Goal: Transaction & Acquisition: Purchase product/service

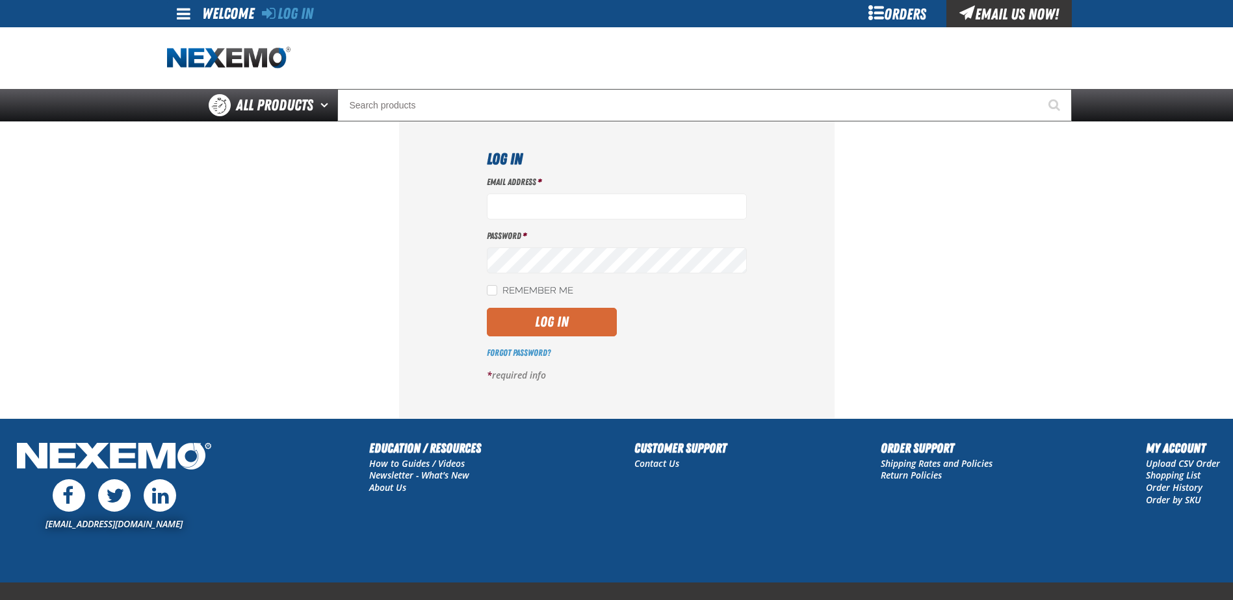
type input "[EMAIL_ADDRESS][DOMAIN_NAME]"
click at [576, 313] on button "Log In" at bounding box center [552, 322] width 130 height 29
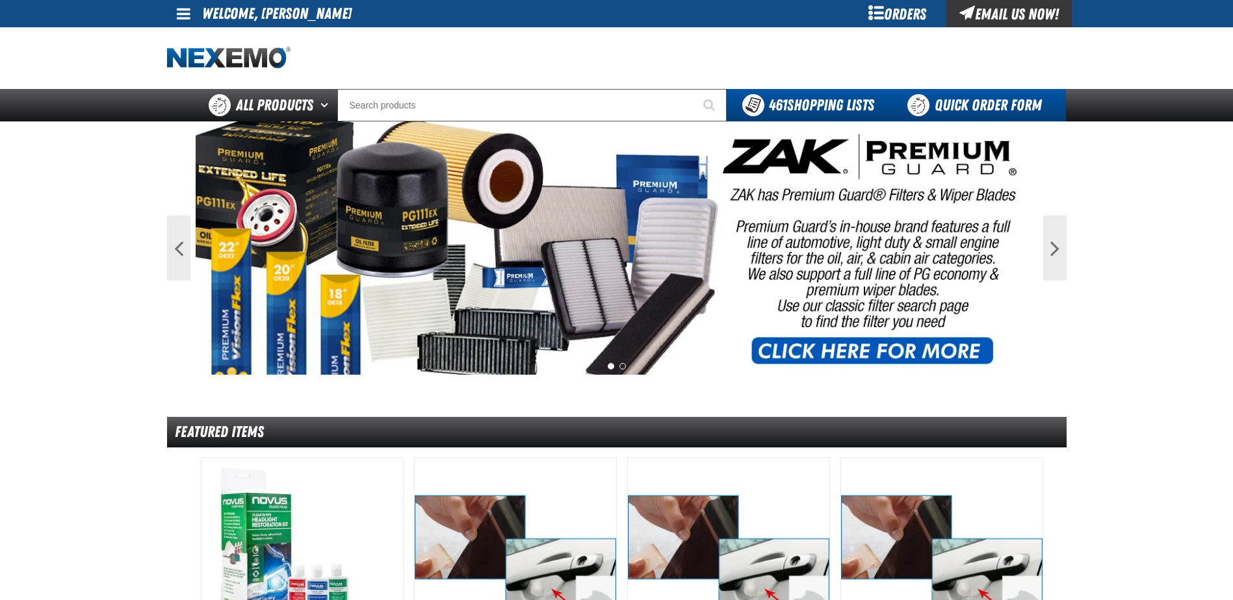
click at [1011, 107] on link "Quick Order Form" at bounding box center [978, 105] width 176 height 32
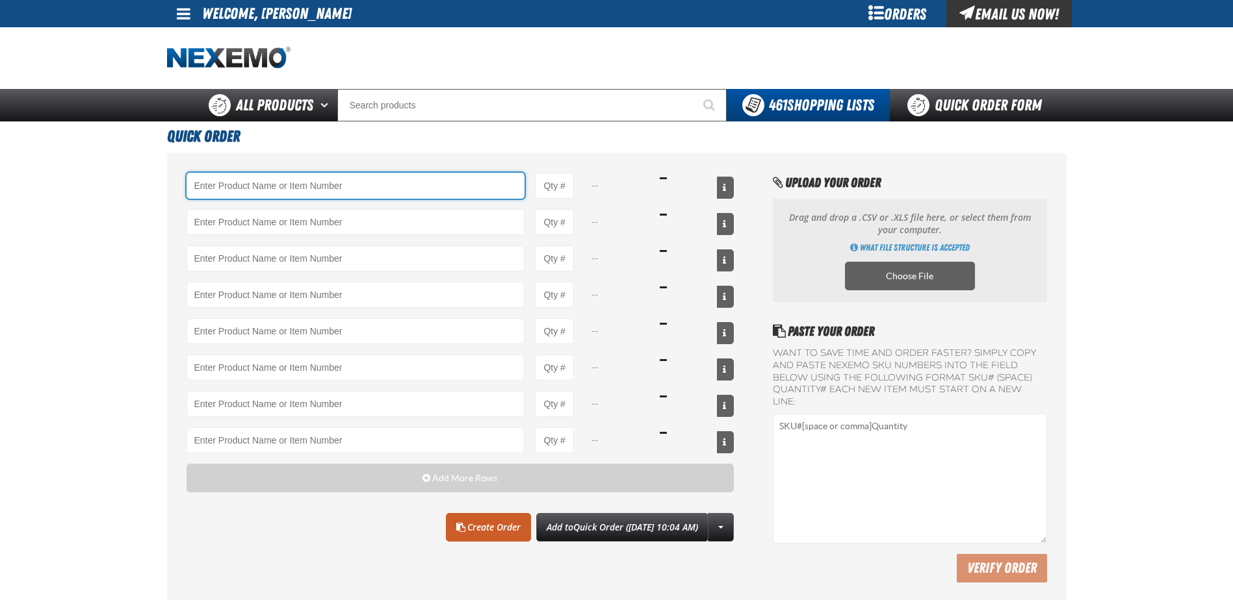
click at [246, 186] on input "Product" at bounding box center [356, 186] width 339 height 26
type input "5"
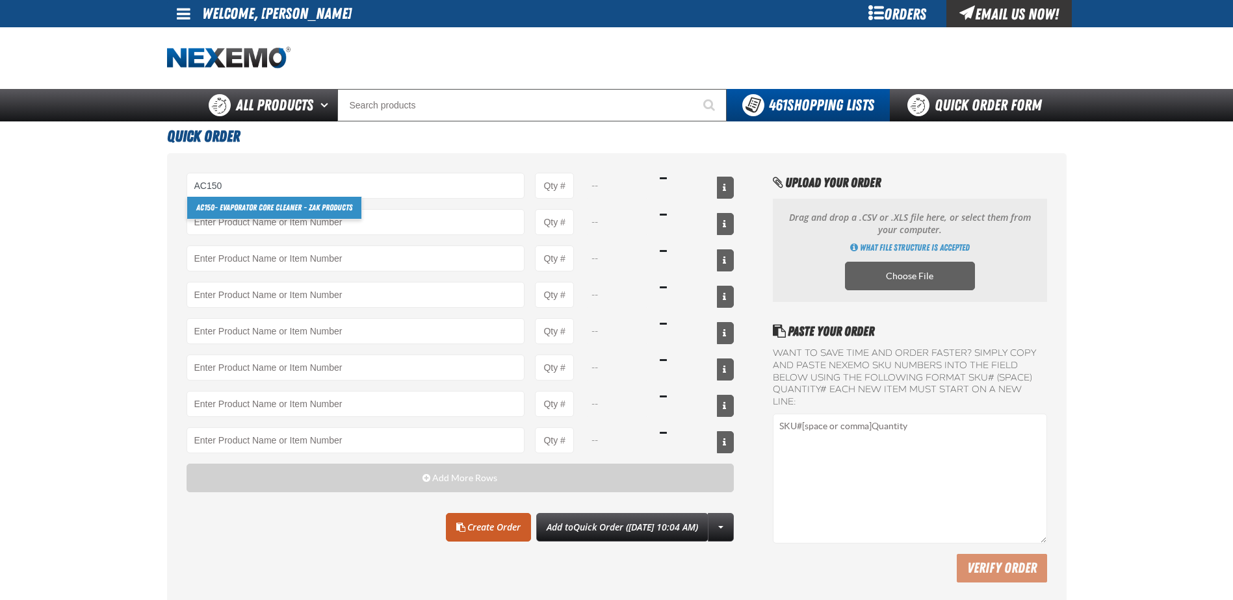
click at [244, 210] on link "AC150 - Evaporator Core Cleaner - ZAK Products" at bounding box center [274, 208] width 174 height 22
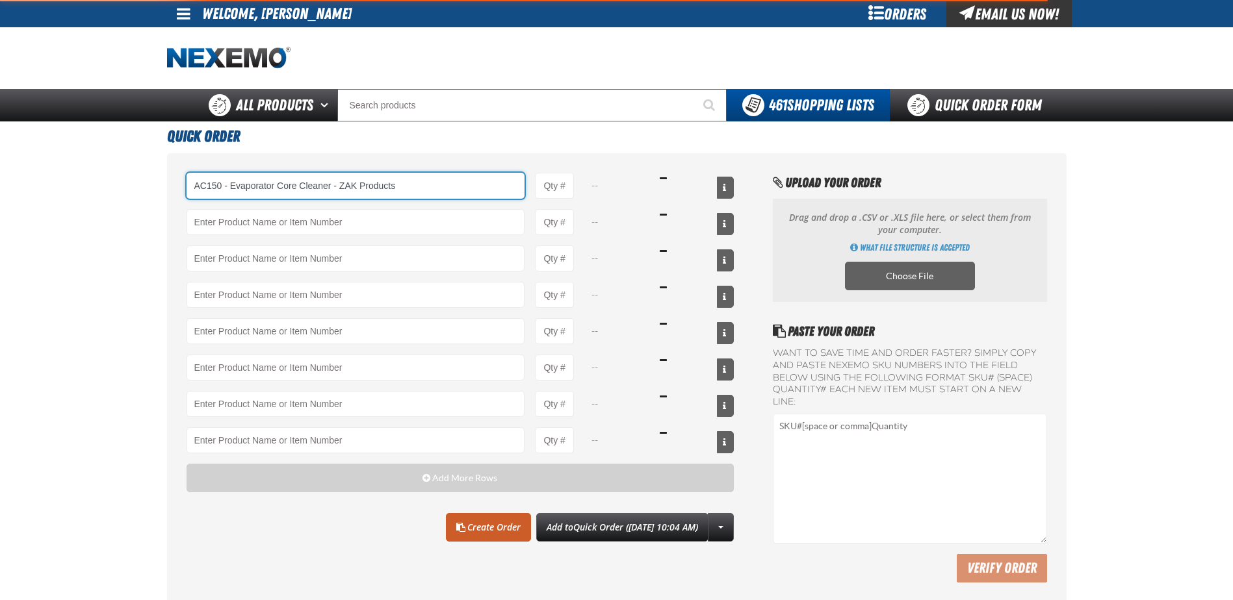
type input "AC150 - Evaporator Core Cleaner - ZAK Products"
type input "1"
select select "can"
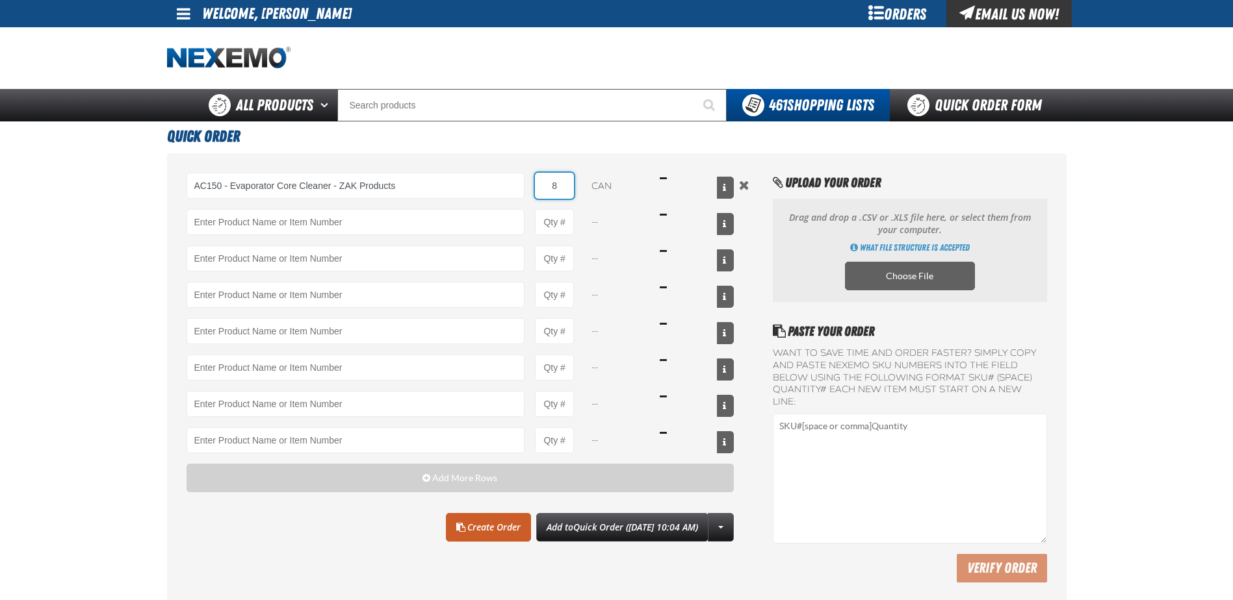
type input "84"
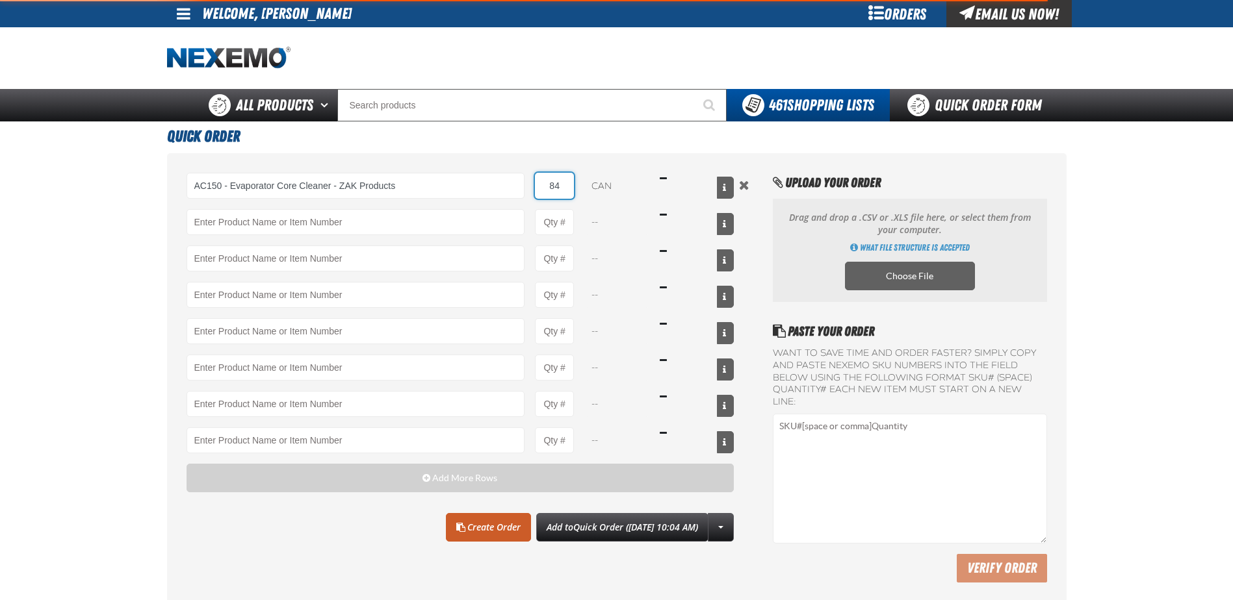
type input "AC150 - Evaporator Core Cleaner - ZAK Products"
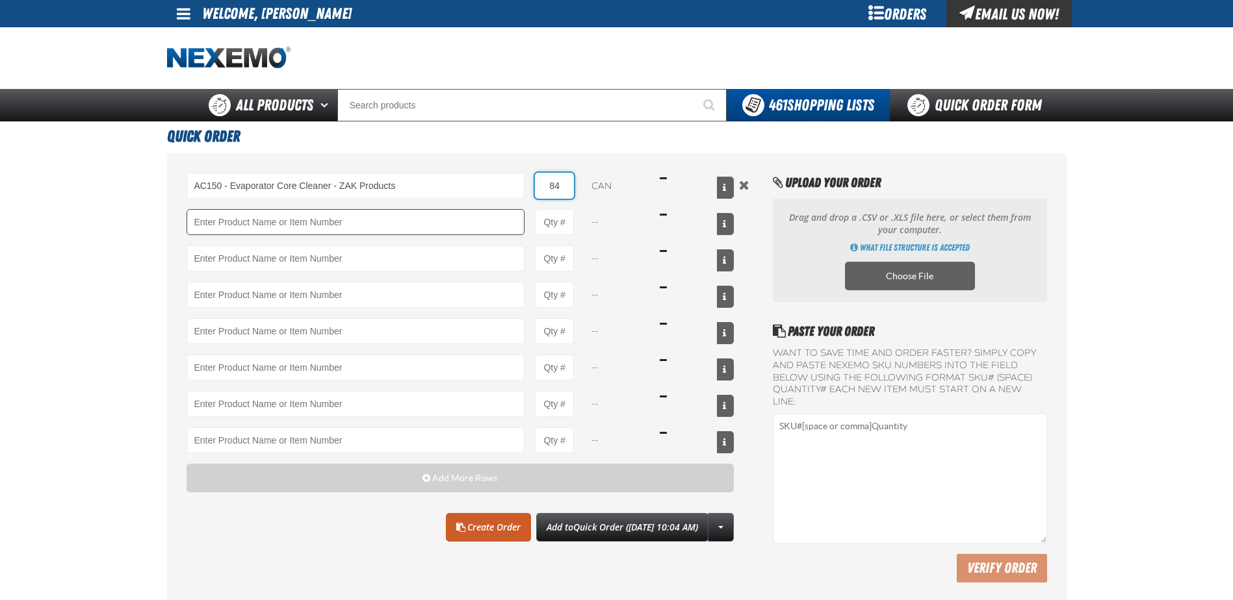
type input "84"
click at [238, 210] on input "Product" at bounding box center [356, 222] width 339 height 26
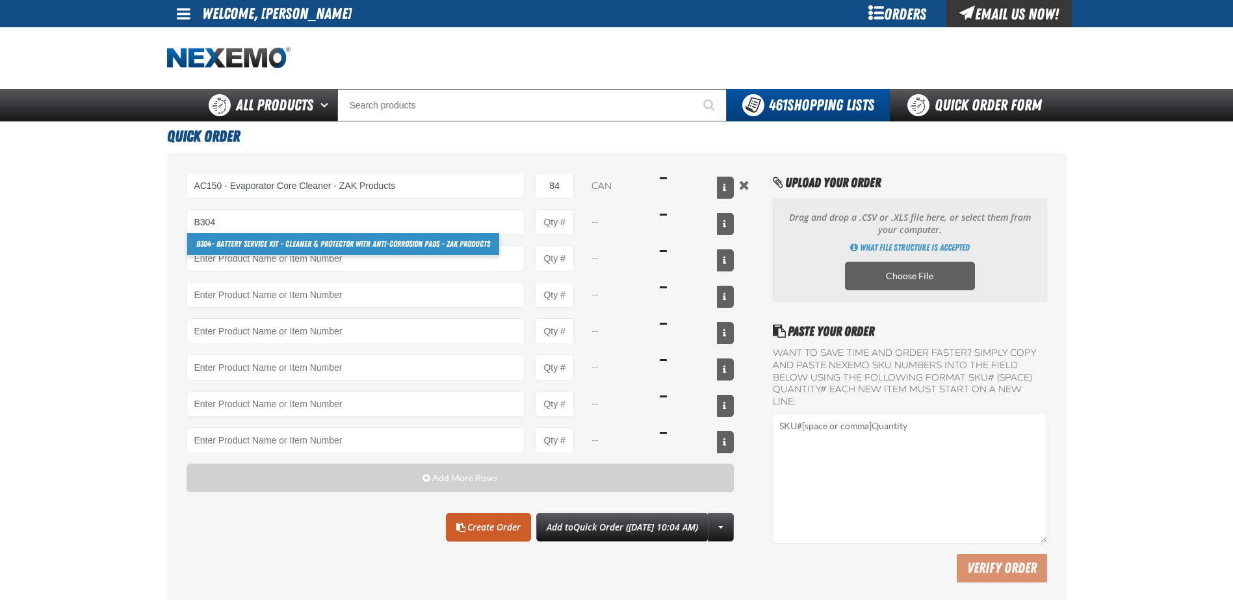
click at [243, 247] on link "B304 - Battery Service Kit - Cleaner & Protector with Anti-Corrosion Pads - ZAK…" at bounding box center [343, 244] width 312 height 22
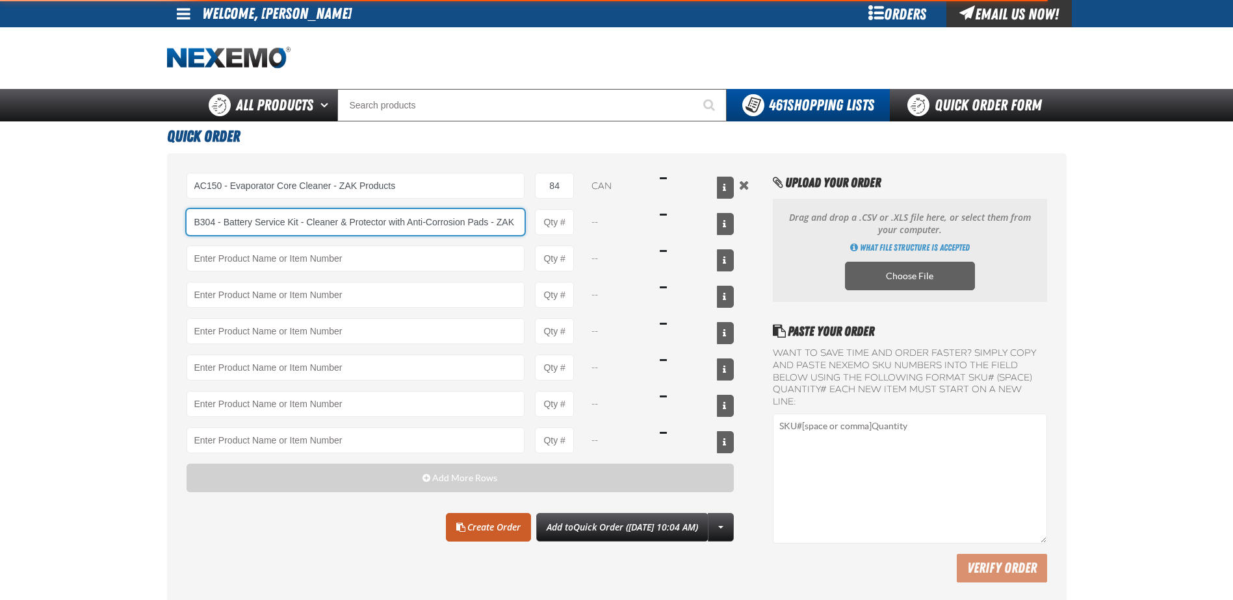
scroll to position [0, 36]
type input "B304 - Battery Service Kit - Cleaner &amp; Protector with Anti-Corrosion Pads -…"
type input "1"
select select "kit"
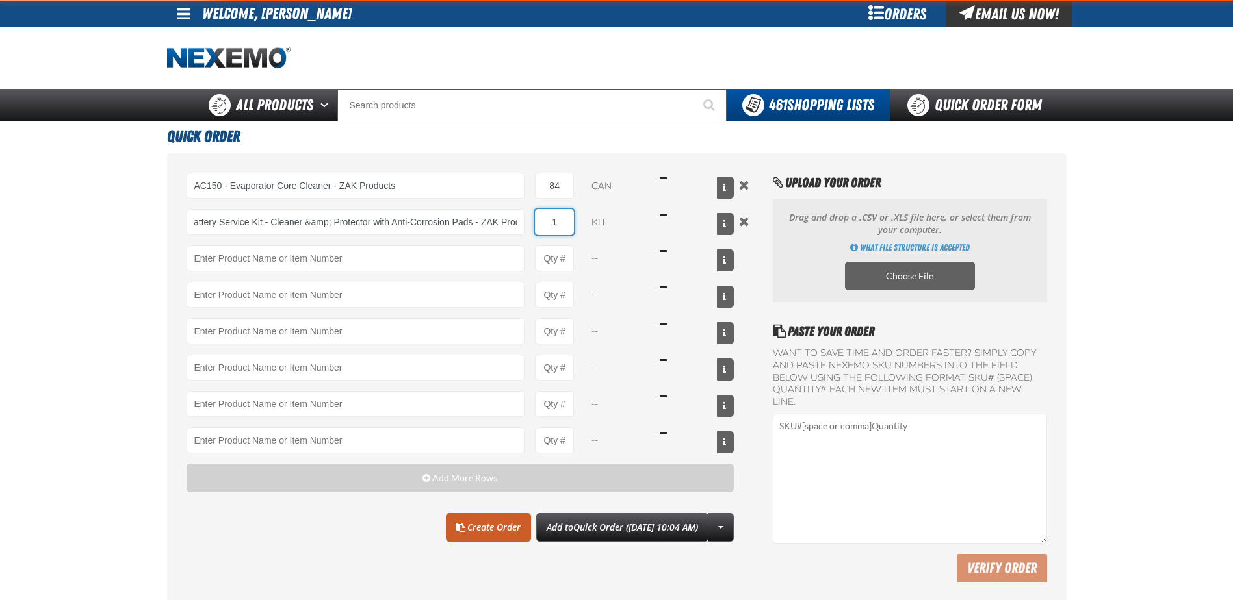
scroll to position [0, 0]
type input "4"
type input "B304 - Battery Service Kit - Cleaner &amp; Protector with Anti-Corrosion Pads -…"
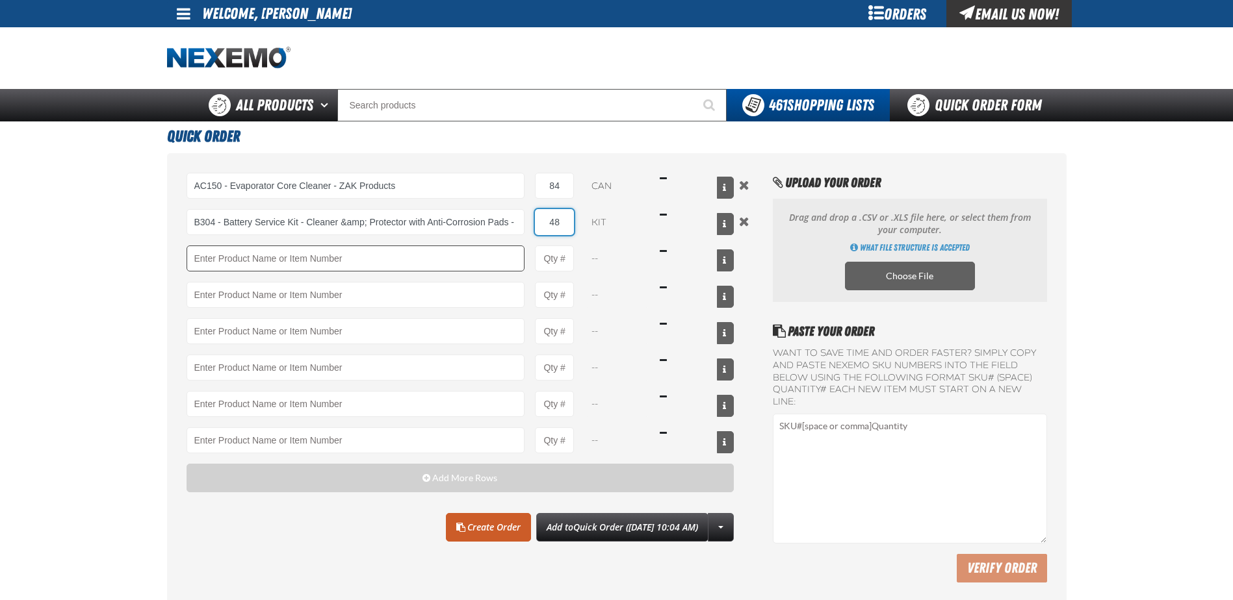
type input "48"
click at [235, 255] on input "Product" at bounding box center [356, 259] width 339 height 26
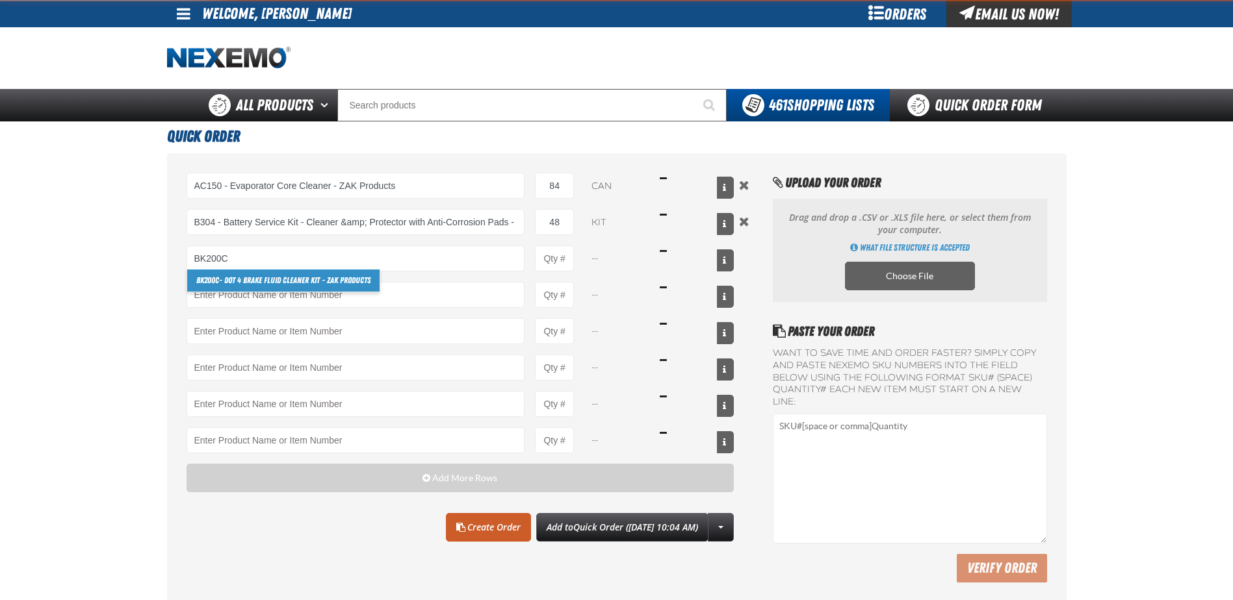
click at [221, 273] on link "BK200C - DOT 4 Brake Fluid Cleaner Kit - ZAK Products" at bounding box center [283, 281] width 192 height 22
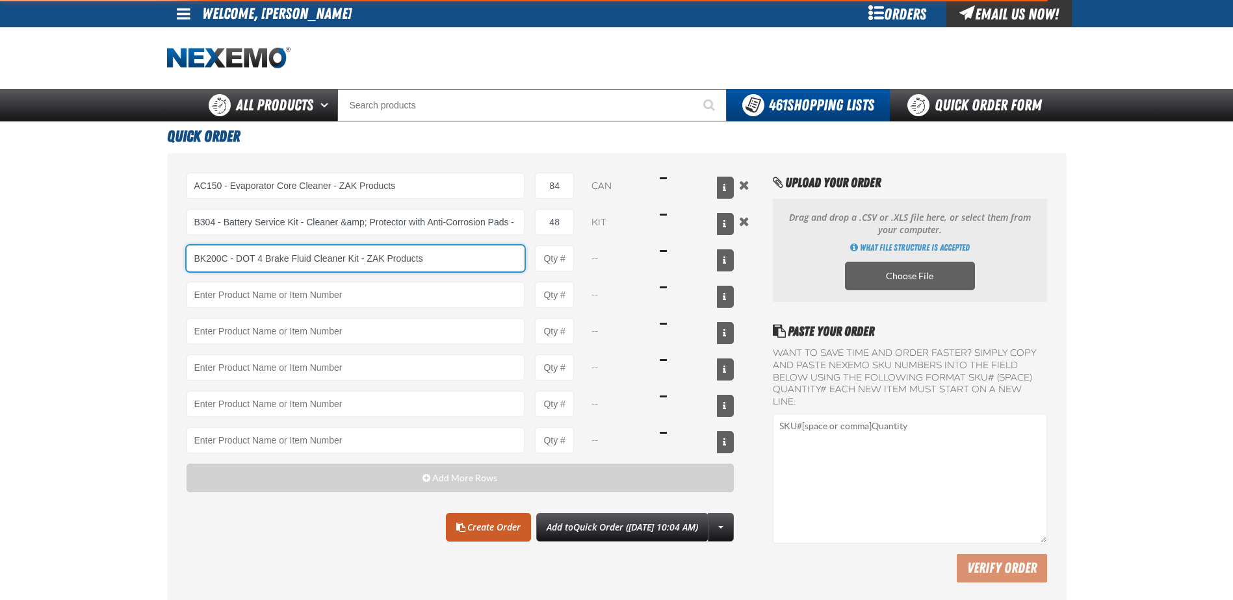
type input "BK200C - DOT 4 Brake Fluid Cleaner Kit - ZAK Products"
type input "1"
select select "kit"
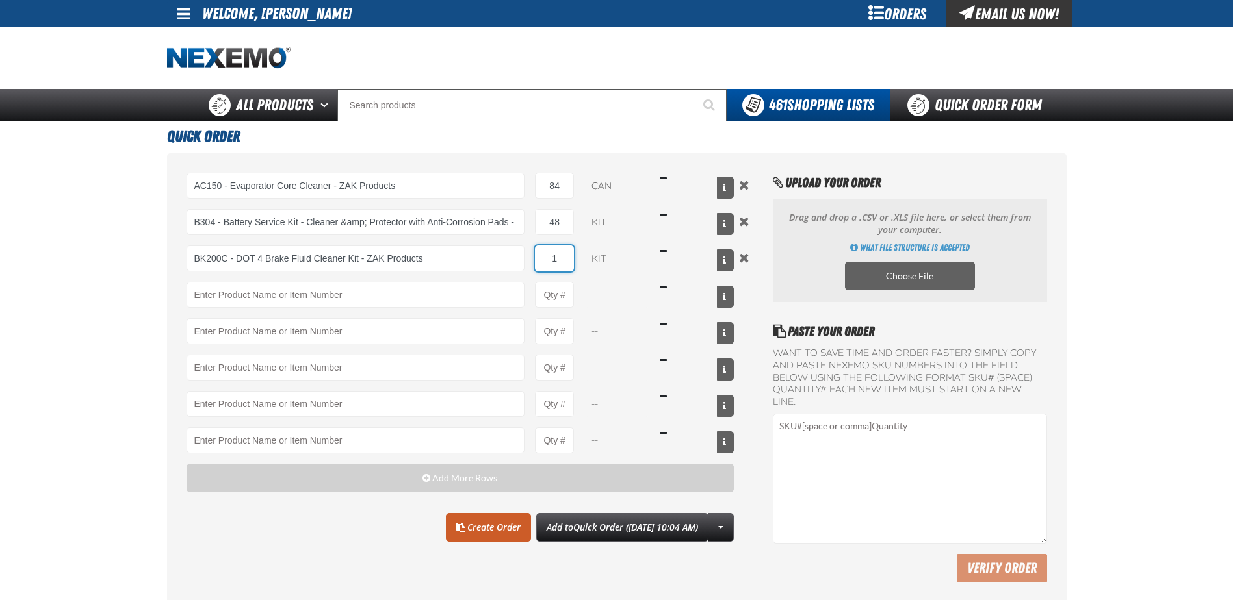
type input "BK200C - DOT 4 Brake Fluid Cleaner Kit - ZAK Products"
type input "72"
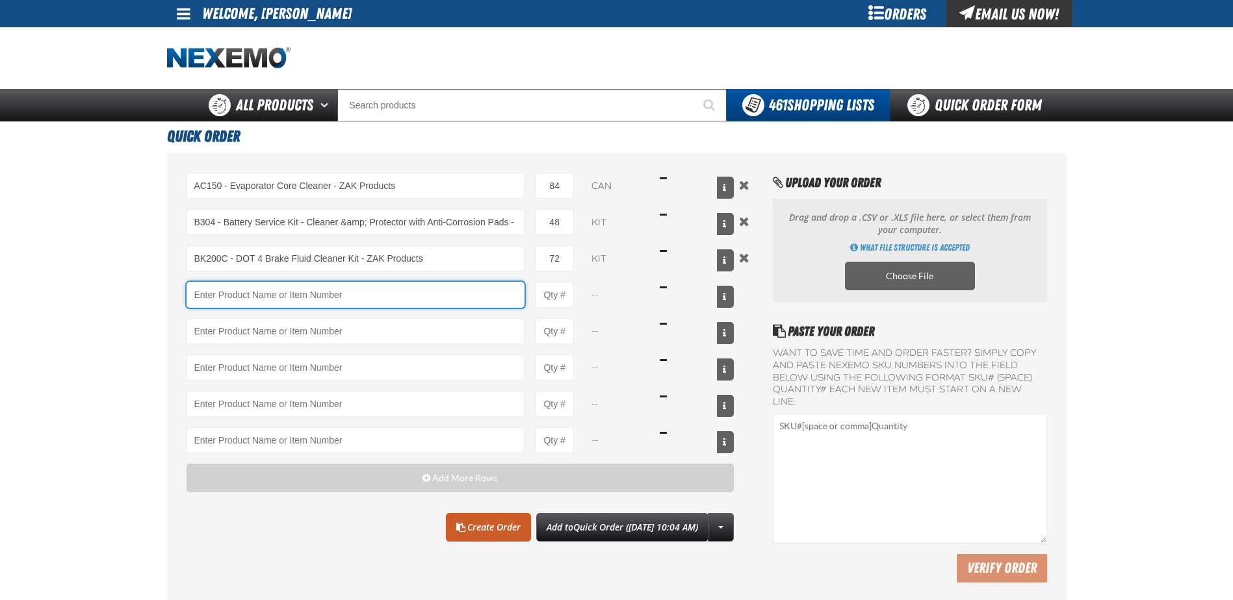
click at [235, 296] on input "Product" at bounding box center [356, 295] width 339 height 26
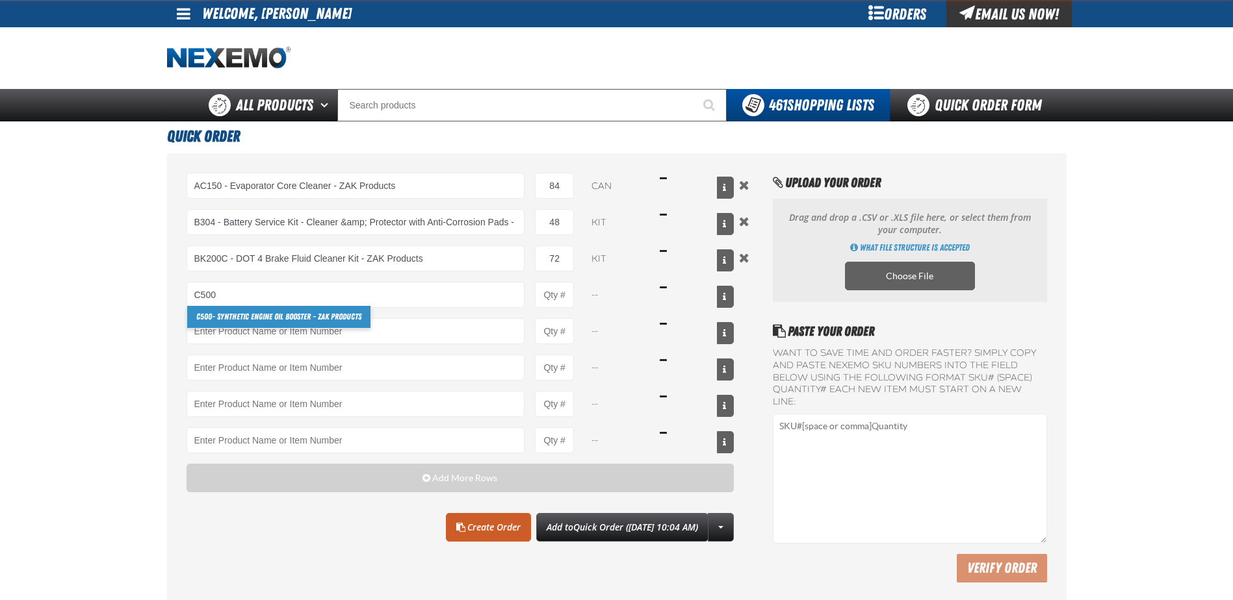
click at [236, 311] on link "C500 - Synthetic Engine Oil Booster - ZAK Products" at bounding box center [278, 317] width 183 height 22
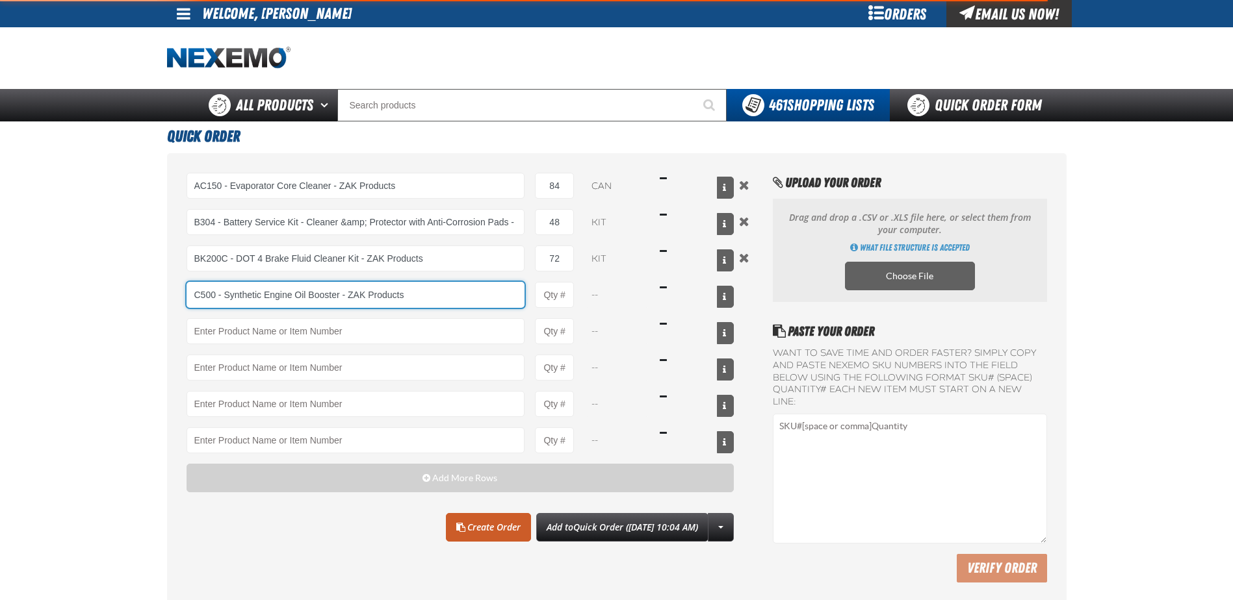
type input "C500 - Synthetic Engine Oil Booster - ZAK Products"
type input "1"
select select "bottle"
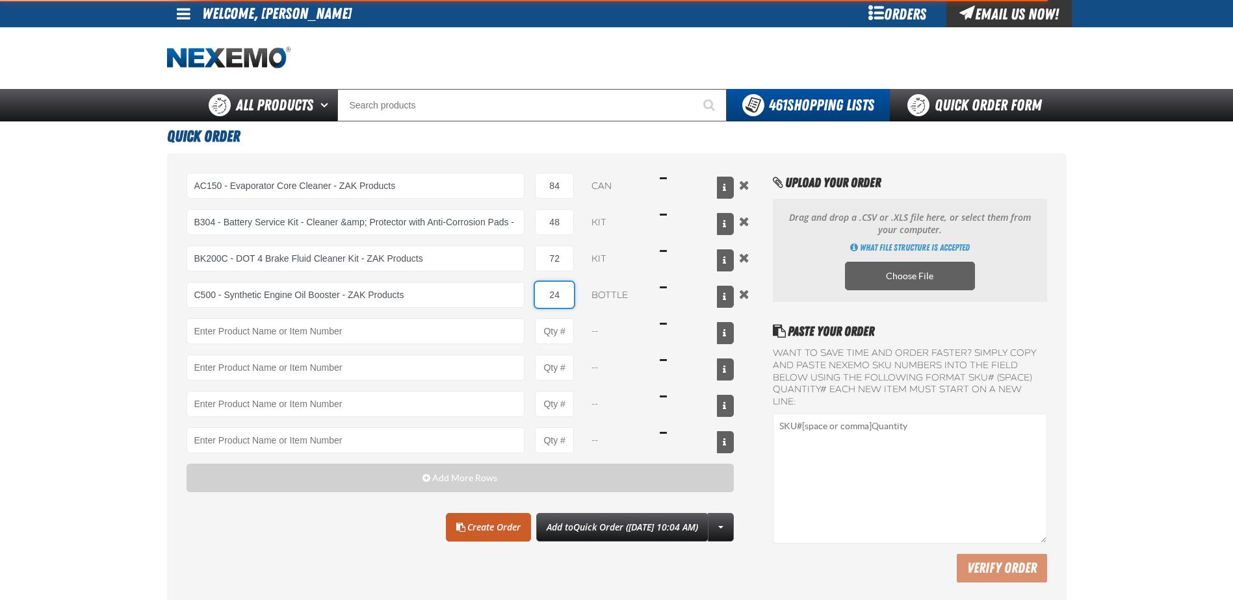
type input "240"
type input "C500 - Synthetic Engine Oil Booster - ZAK Products"
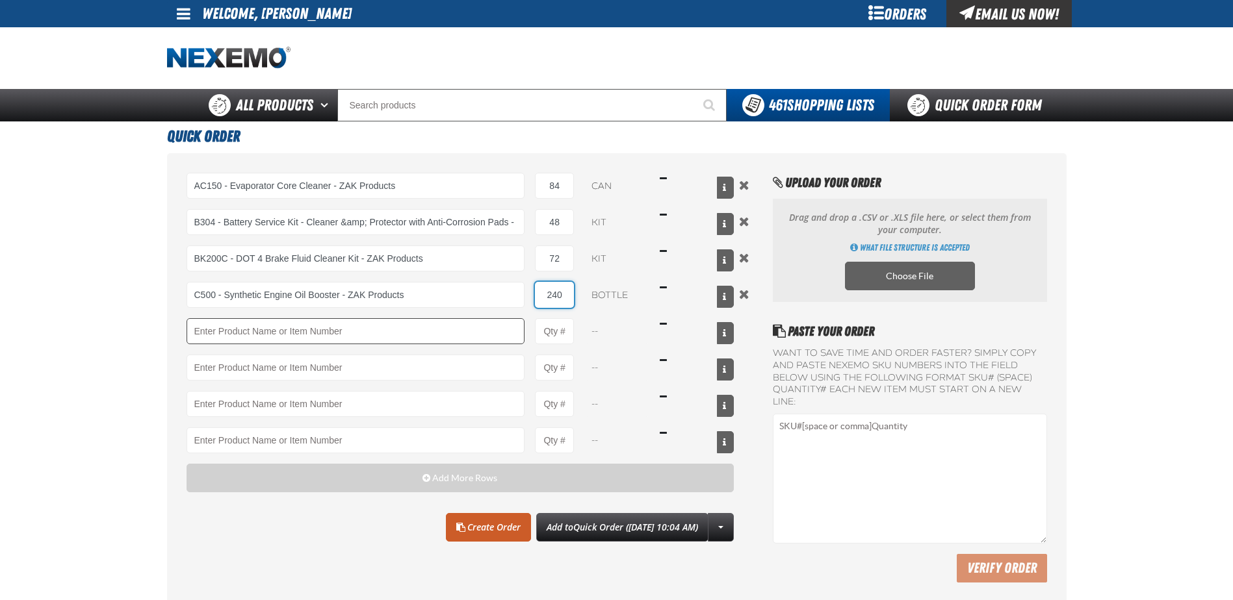
type input "240"
click at [244, 322] on input "Product" at bounding box center [356, 331] width 339 height 26
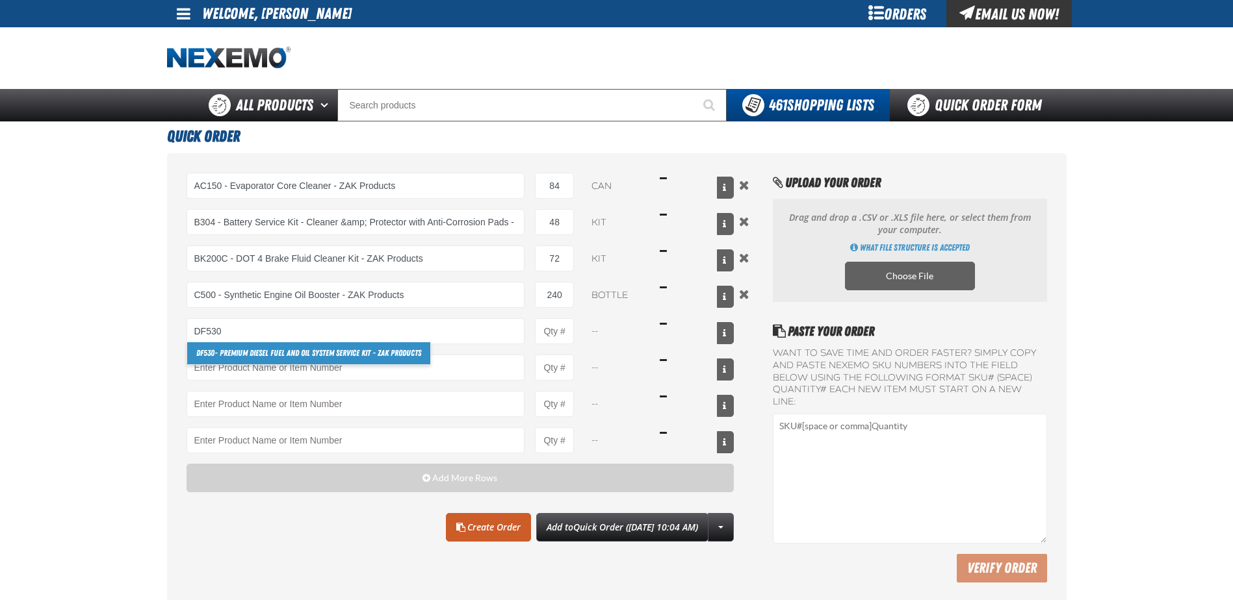
click at [251, 355] on link "DF530 - Premium Diesel Fuel and Oil System Service Kit - ZAK Products" at bounding box center [308, 353] width 243 height 22
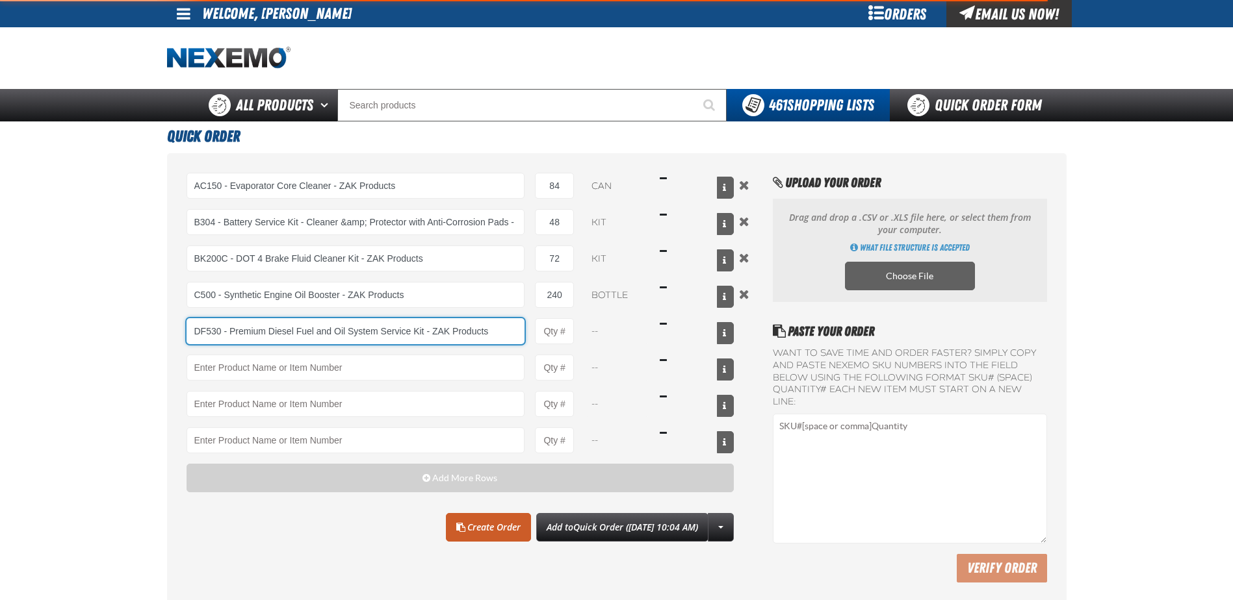
type input "DF530 - Premium Diesel Fuel and Oil System Service Kit - ZAK Products"
type input "1"
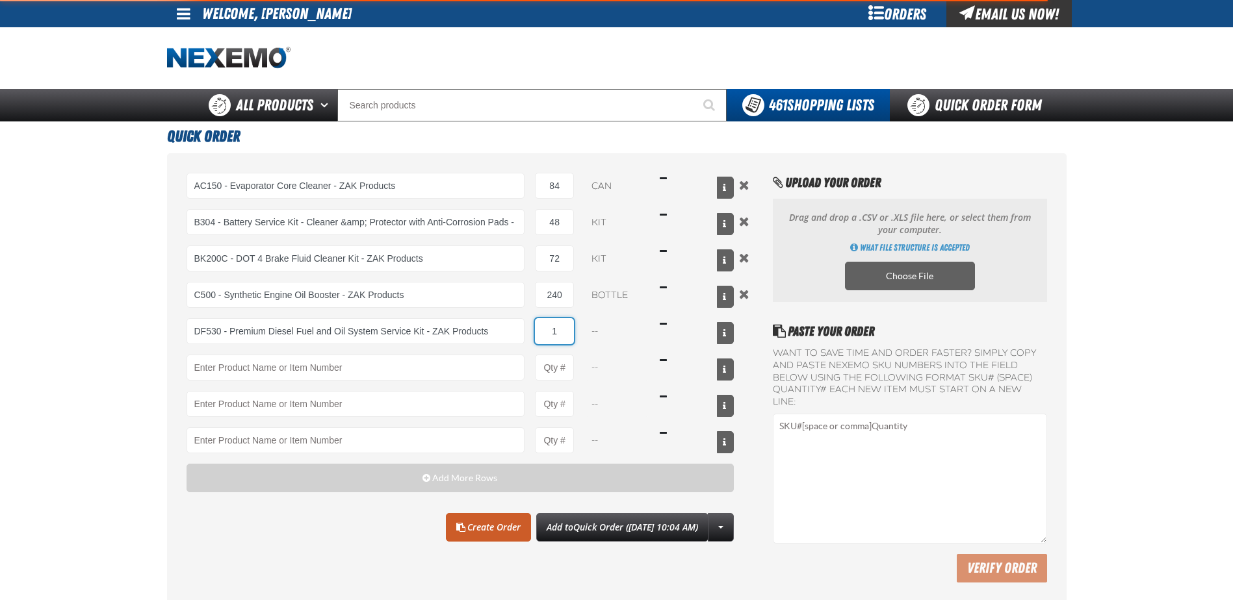
select select "kit"
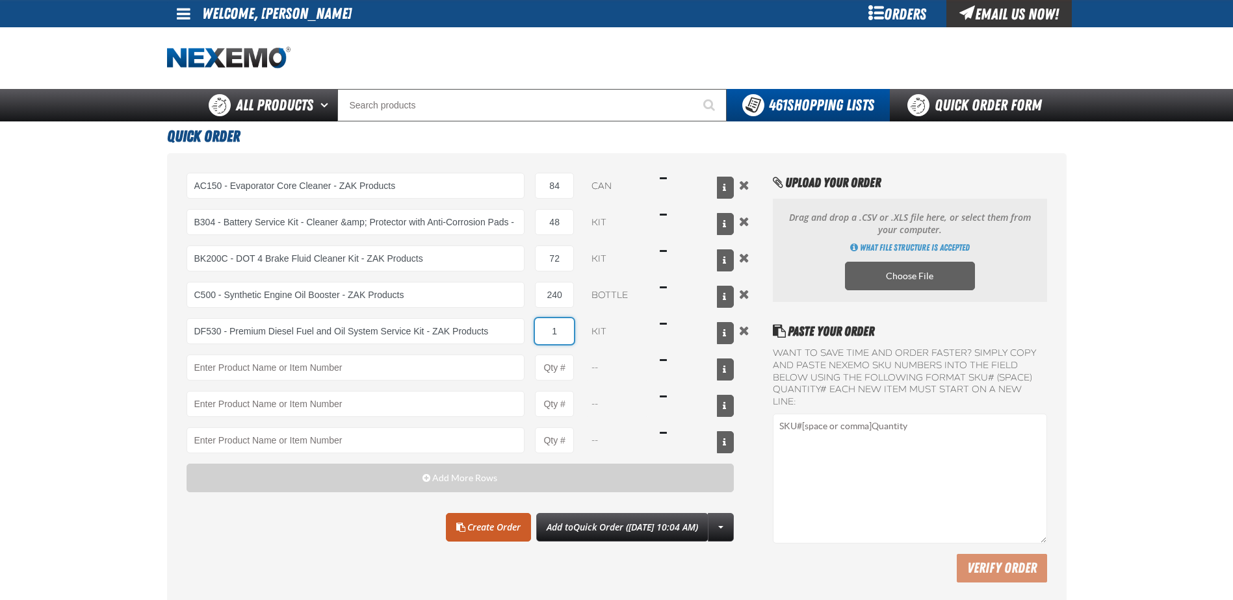
type input "8"
type input "DF530 - Premium Diesel Fuel and Oil System Service Kit - ZAK Products"
type input "8"
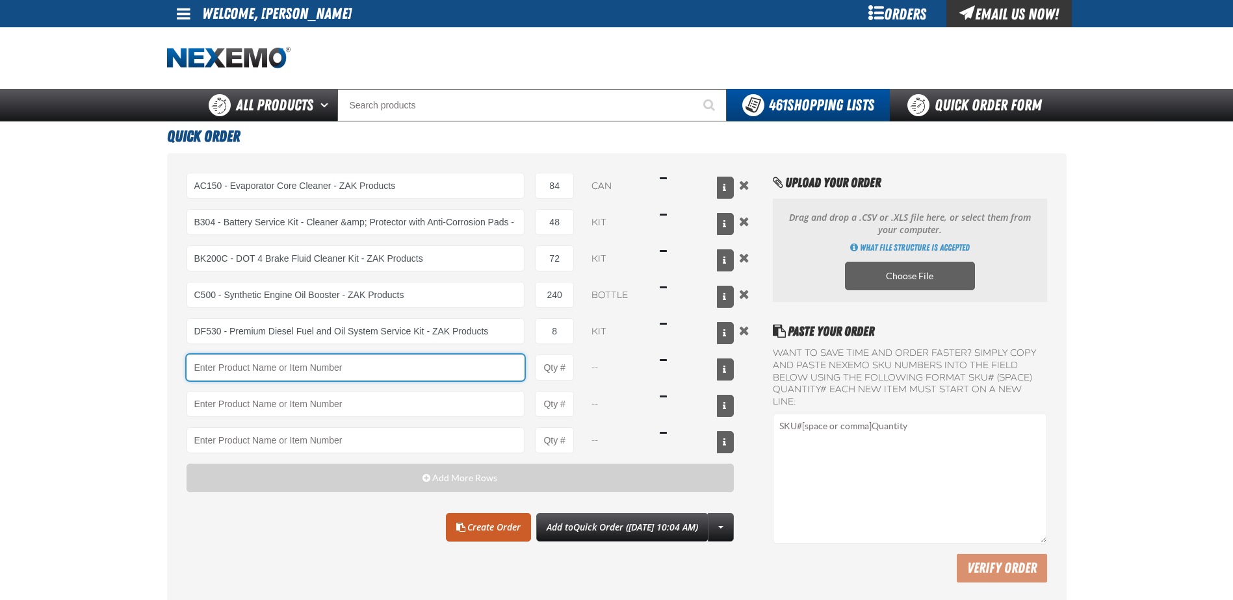
click at [251, 355] on input "Product" at bounding box center [356, 368] width 339 height 26
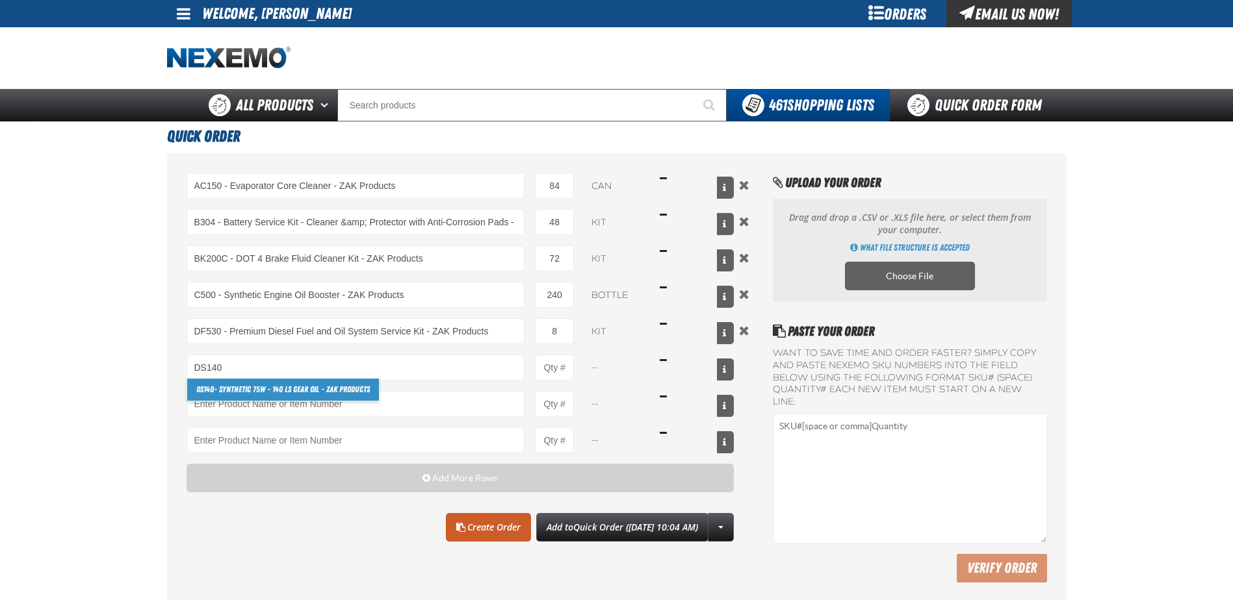
click at [247, 387] on link "DS140 - Synthetic 75W - 140 LS Gear Oil - ZAK Products" at bounding box center [283, 390] width 192 height 22
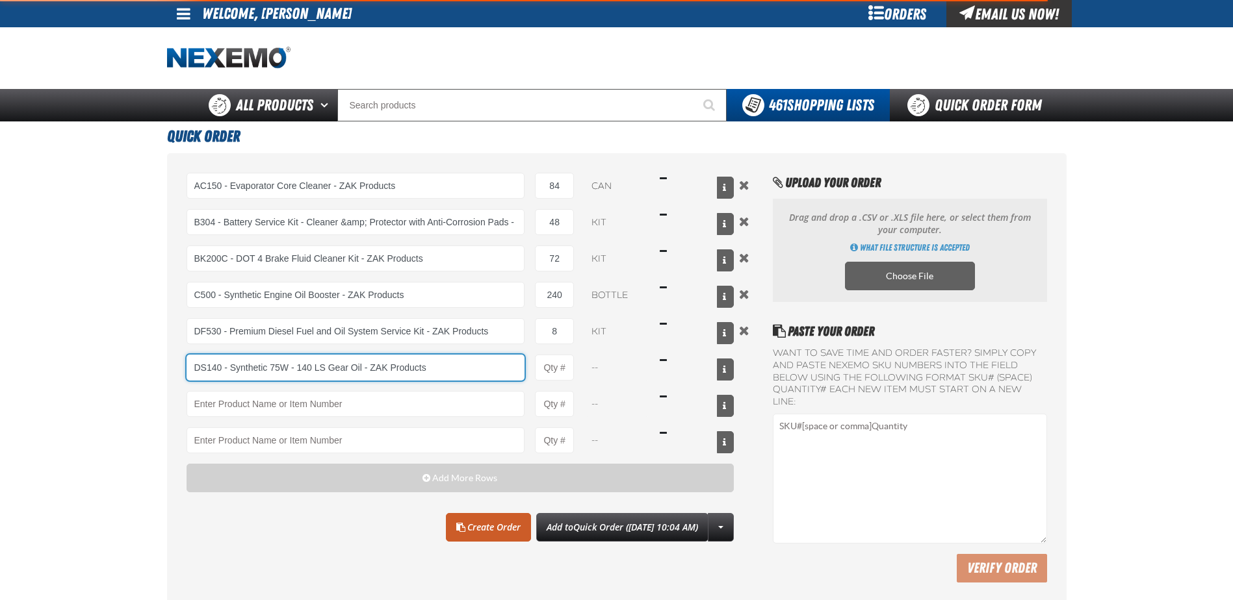
type input "DS140 - Synthetic 75W - 140 LS Gear Oil - ZAK Products"
type input "1"
select select "bottle"
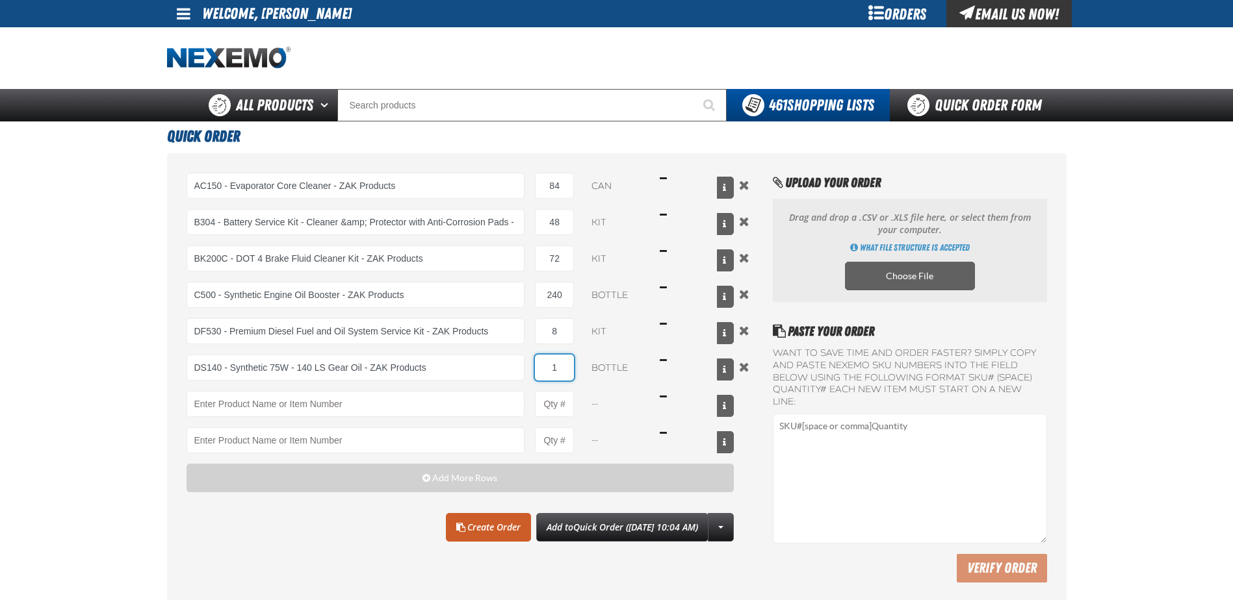
type input "8"
type input "DS140 - Synthetic 75W - 140 LS Gear Oil - ZAK Products"
type input "84"
click at [222, 406] on input "Product" at bounding box center [356, 404] width 339 height 26
click at [211, 423] on link "F610 - Z-Tech - ZAK Products" at bounding box center [241, 426] width 109 height 22
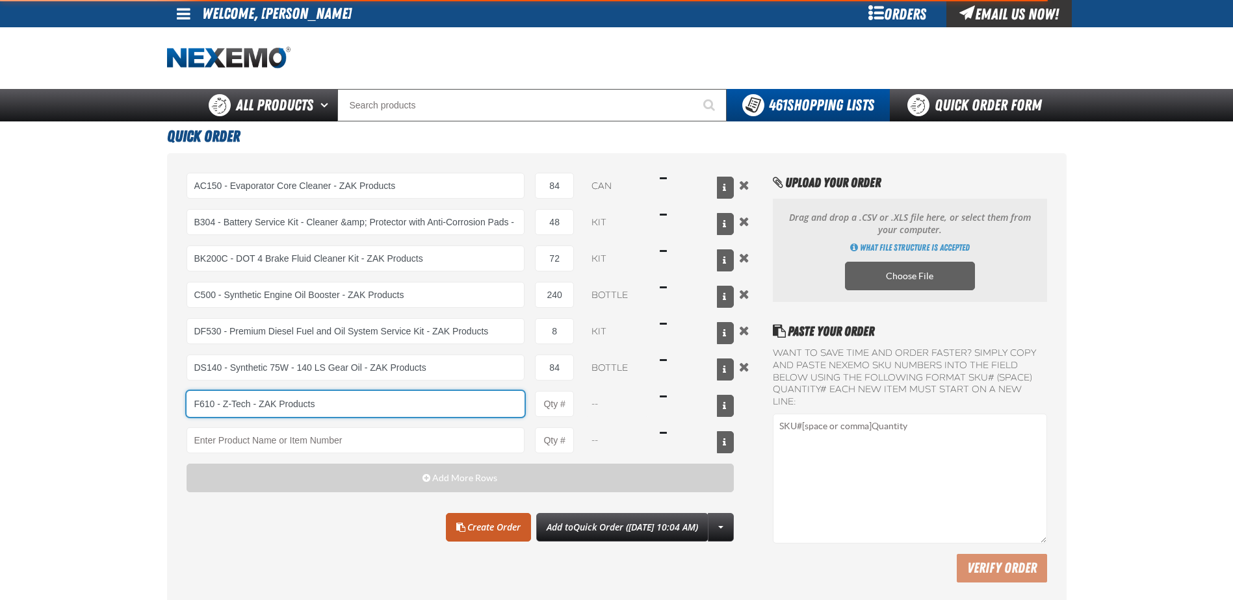
type input "F610 - Z-Tech - ZAK Products"
type input "1"
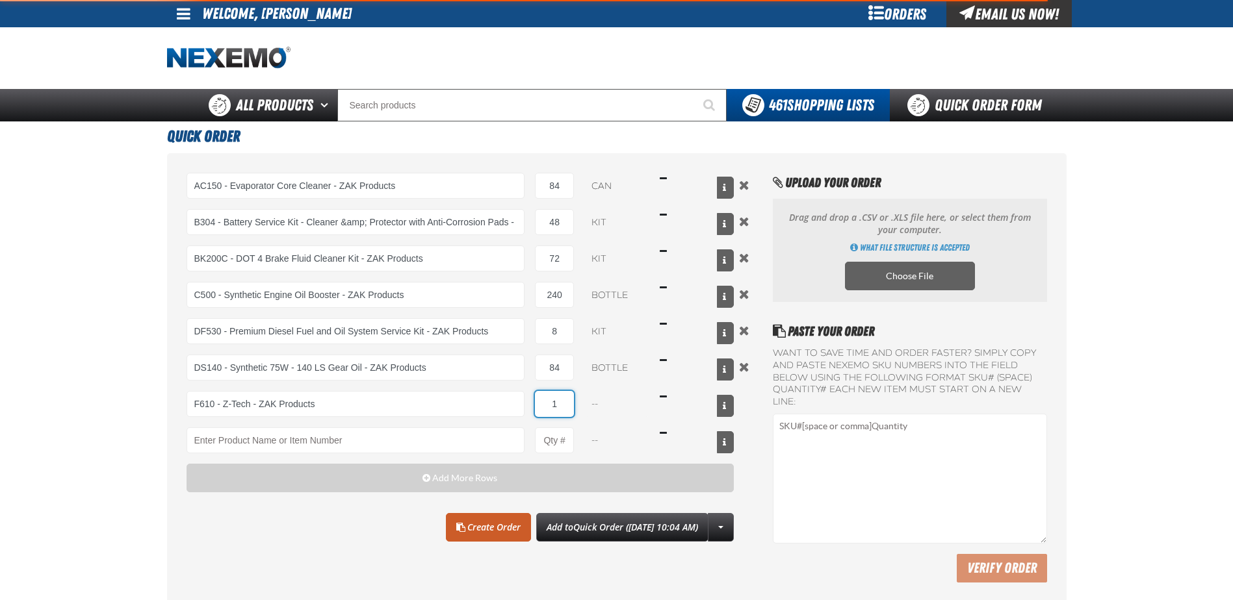
select select "bottle"
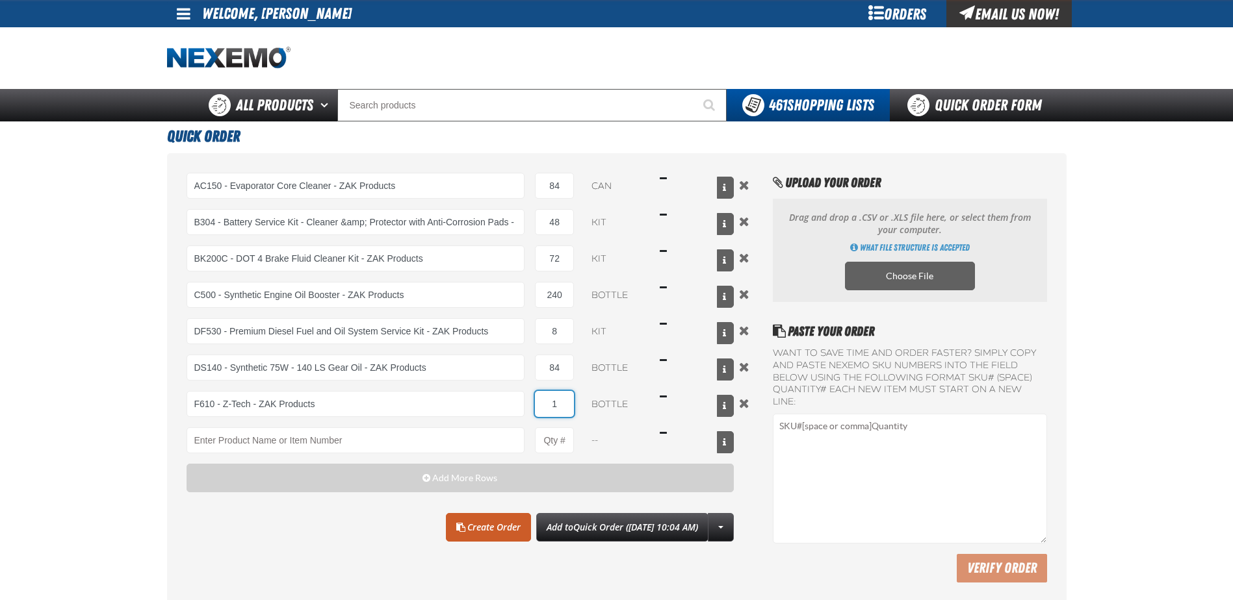
type input "2"
type input "F610 - Z-Tech - ZAK Products"
type input "240"
click at [224, 445] on input "Product" at bounding box center [356, 441] width 339 height 26
click at [235, 459] on link "N2K 091 - N2 Nitrogen Installation Kits" at bounding box center [259, 463] width 144 height 22
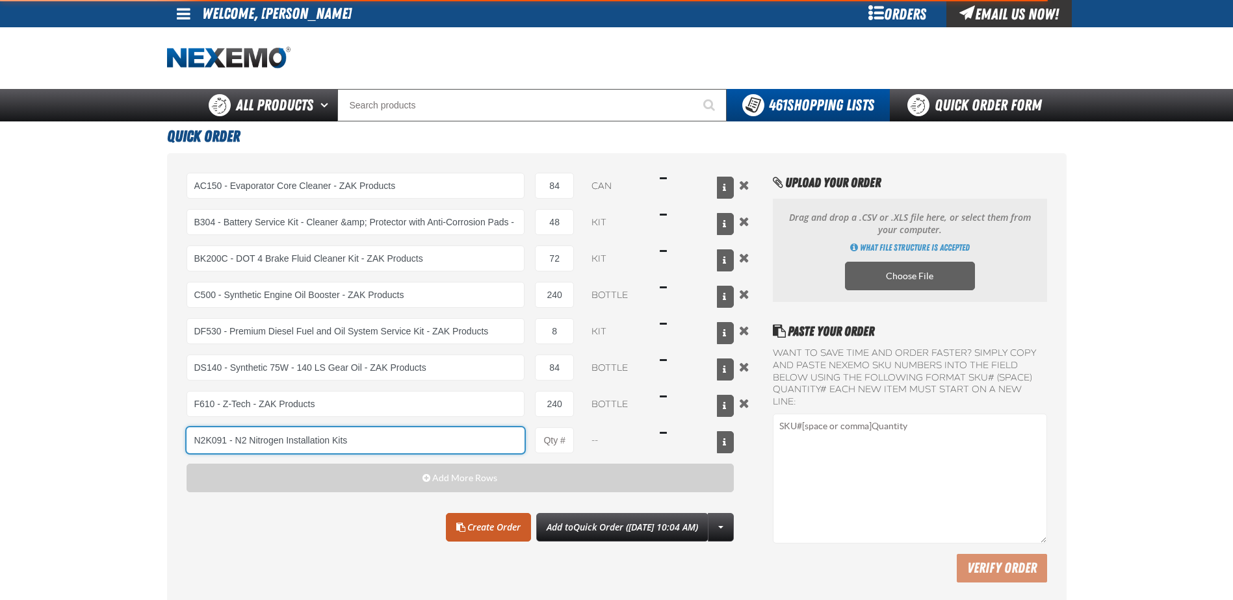
type input "N2K091 - N2 Nitrogen Installation Kits"
type input "1"
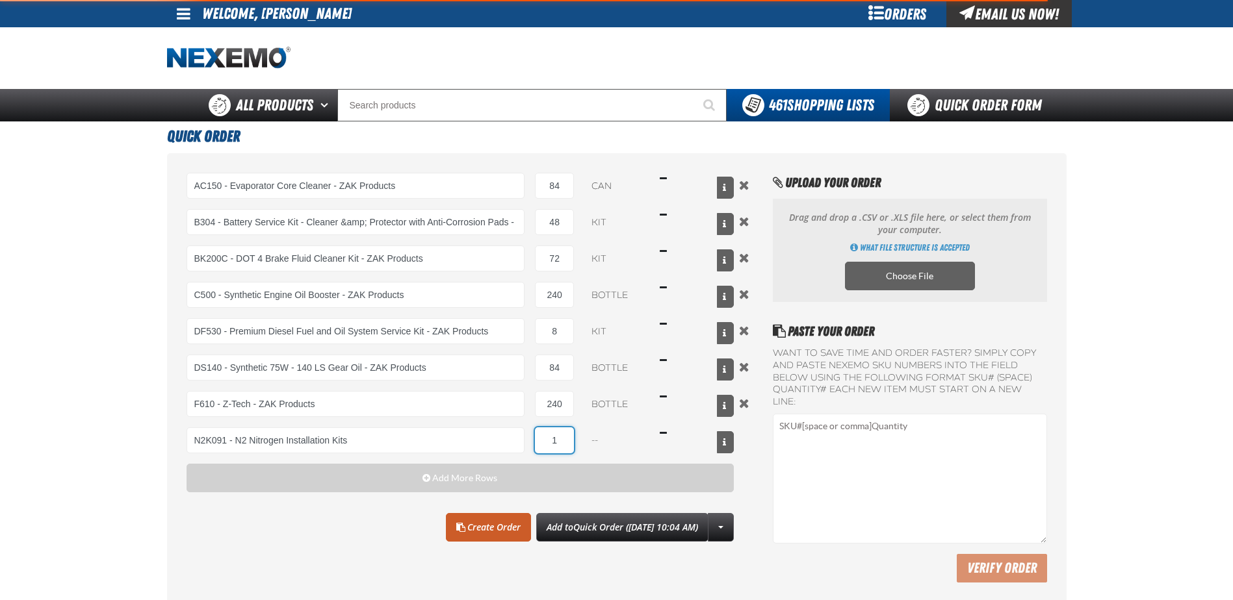
select select "kit"
type input "4"
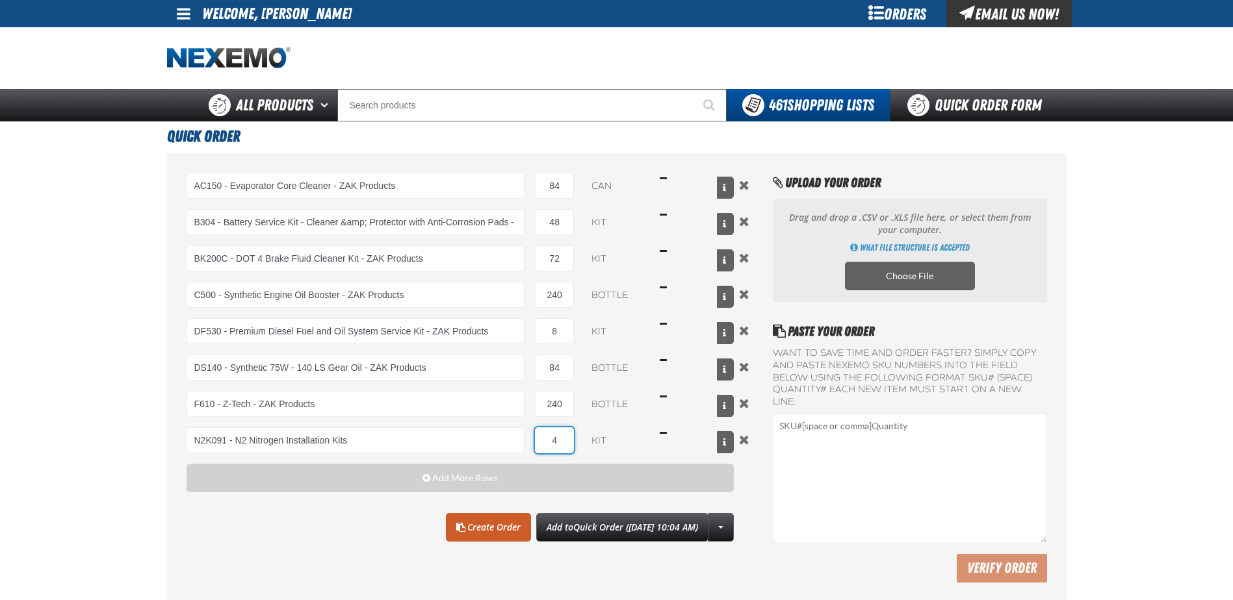
type input "N2K091 - N2 Nitrogen Installation Kits"
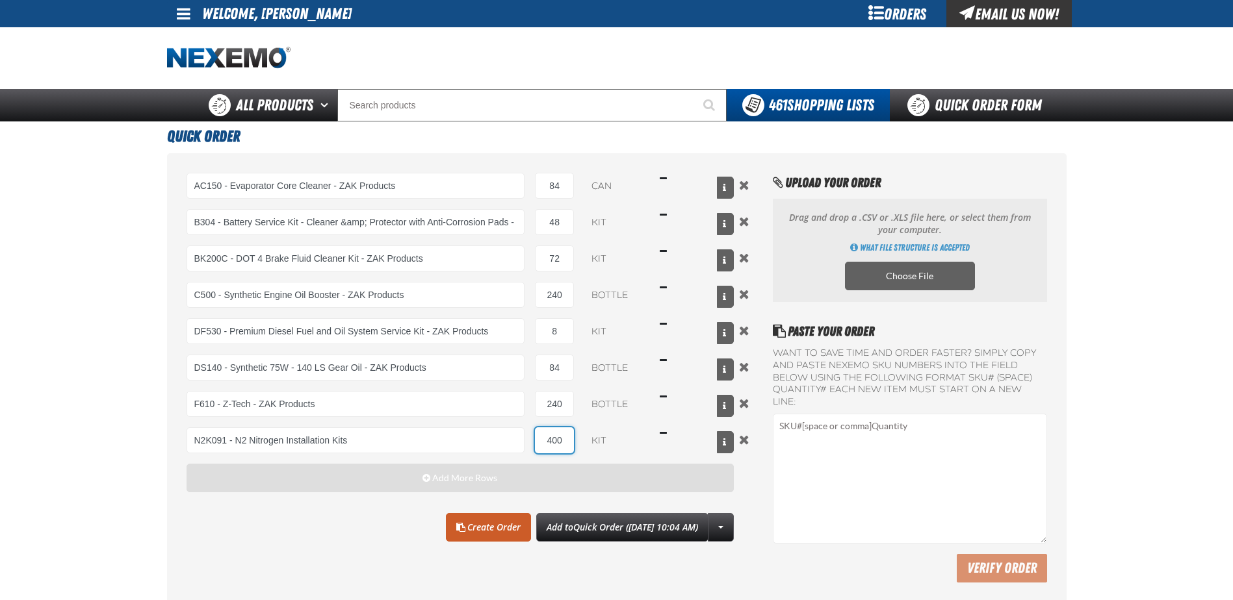
type input "400"
click at [397, 477] on button "Add More Rows" at bounding box center [461, 478] width 548 height 29
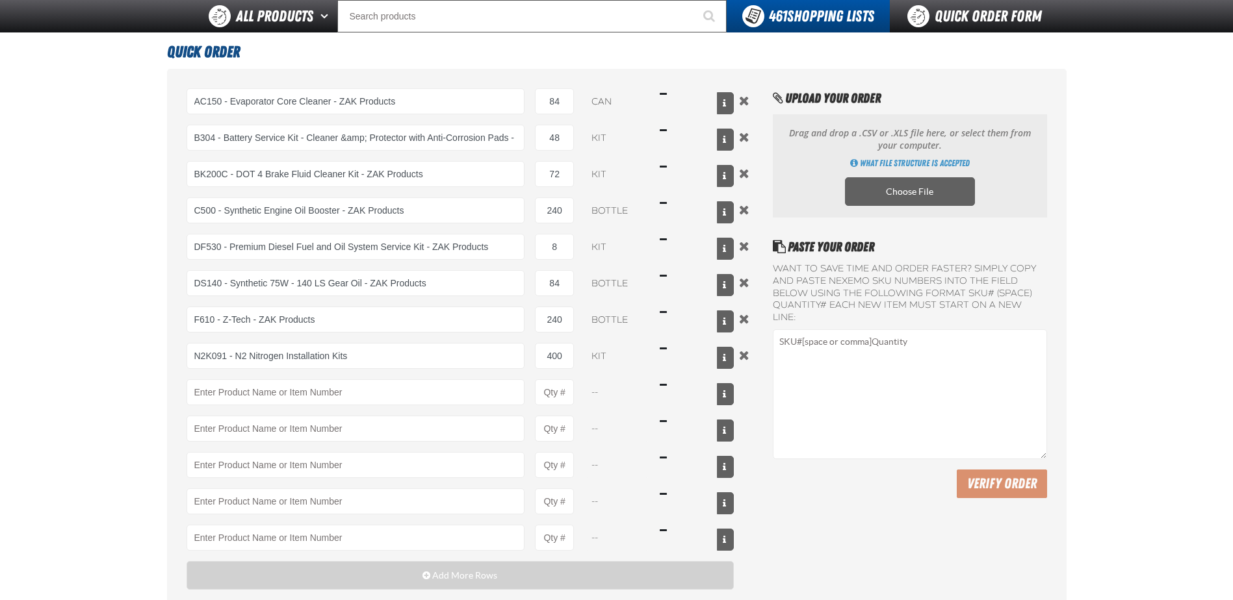
scroll to position [130, 0]
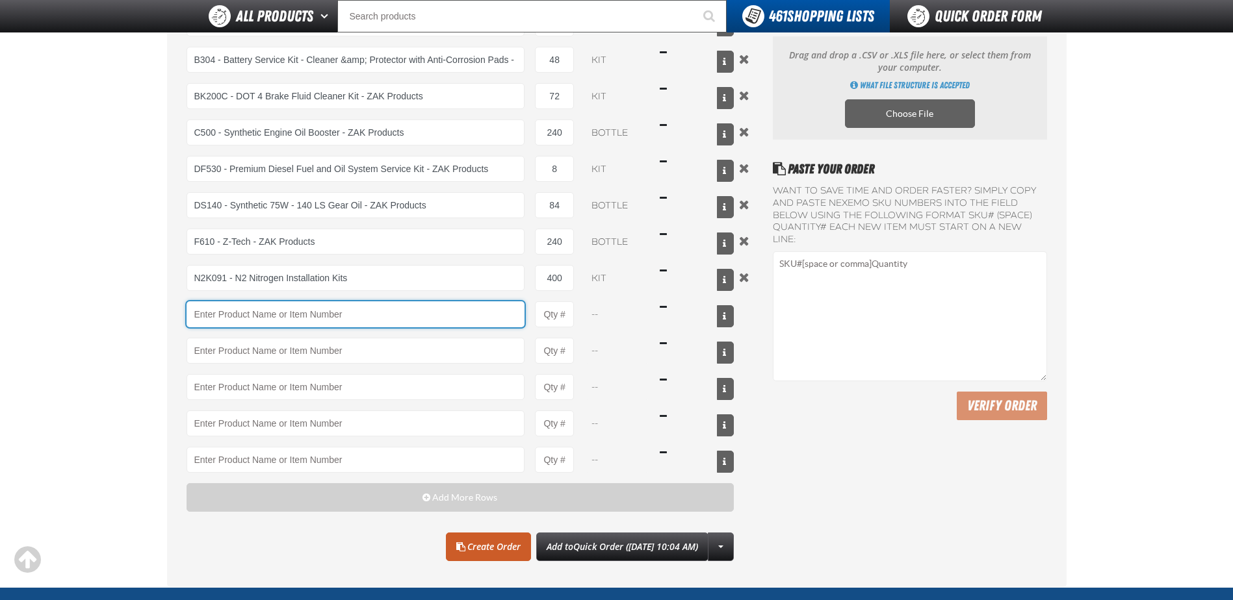
click at [261, 309] on input "Product" at bounding box center [356, 315] width 339 height 26
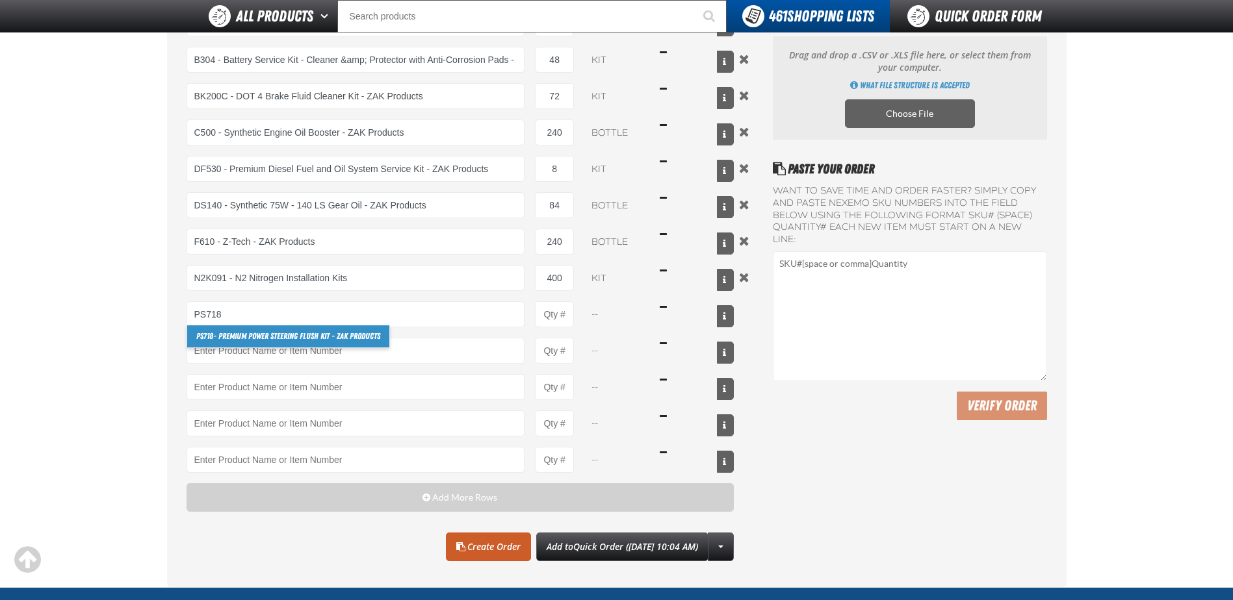
click at [300, 337] on link "PS718 - Premium Power Steering Flush Kit - ZAK Products" at bounding box center [288, 337] width 202 height 22
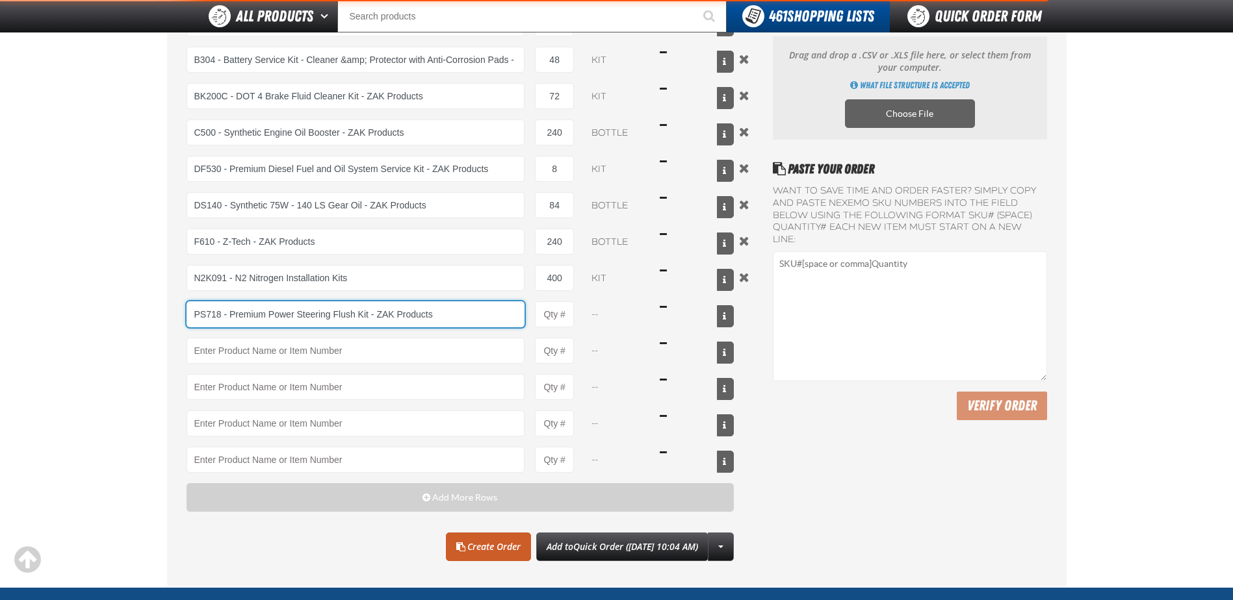
type input "PS718 - Premium Power Steering Flush Kit - ZAK Products"
type input "1"
select select "kit"
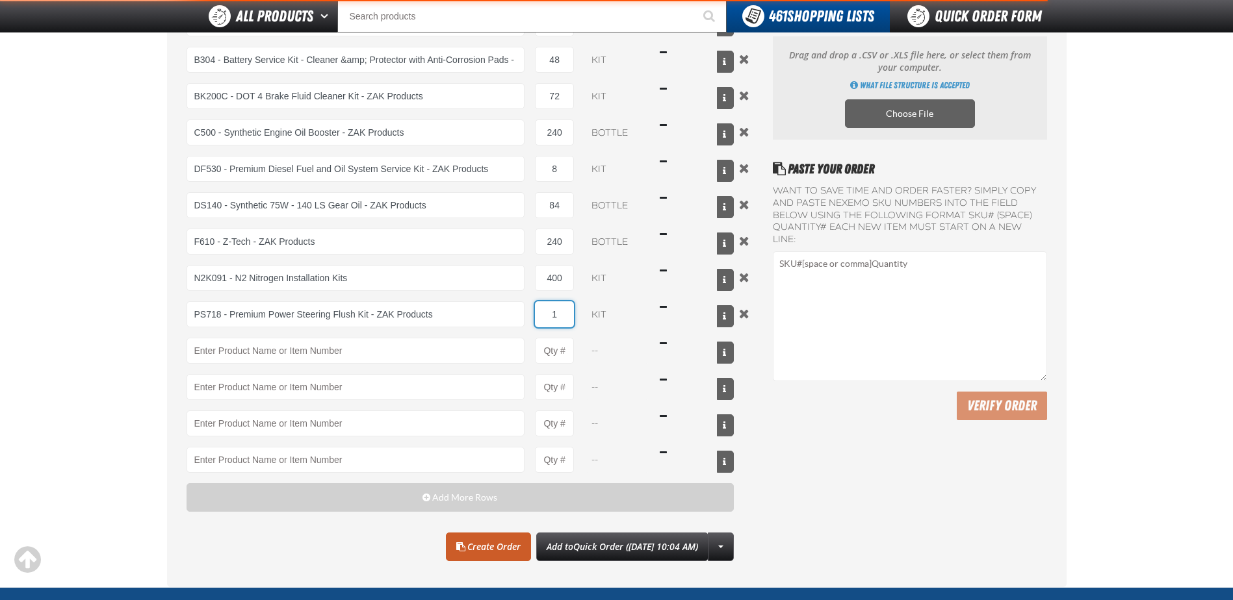
type input "2"
type input "PS718 - Premium Power Steering Flush Kit - ZAK Products"
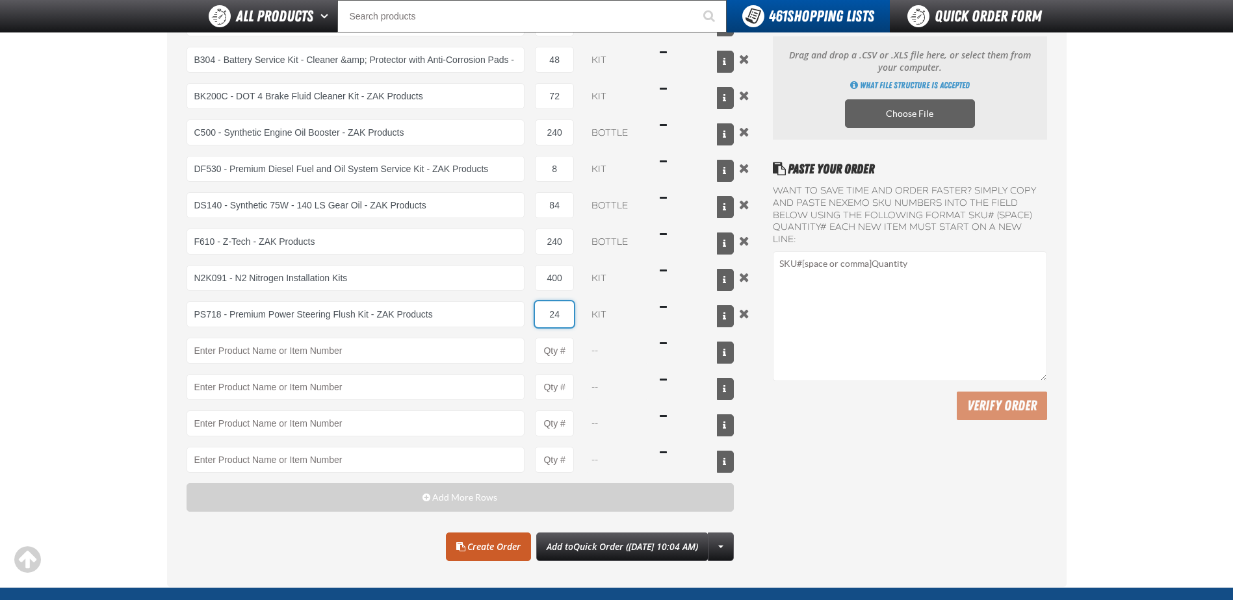
type input "24"
click at [287, 337] on div "AC150 - Evaporator Core Cleaner - ZAK Products AC150 - Evaporator Core Cleaner …" at bounding box center [461, 241] width 548 height 463
click at [287, 343] on input "Product" at bounding box center [356, 351] width 339 height 26
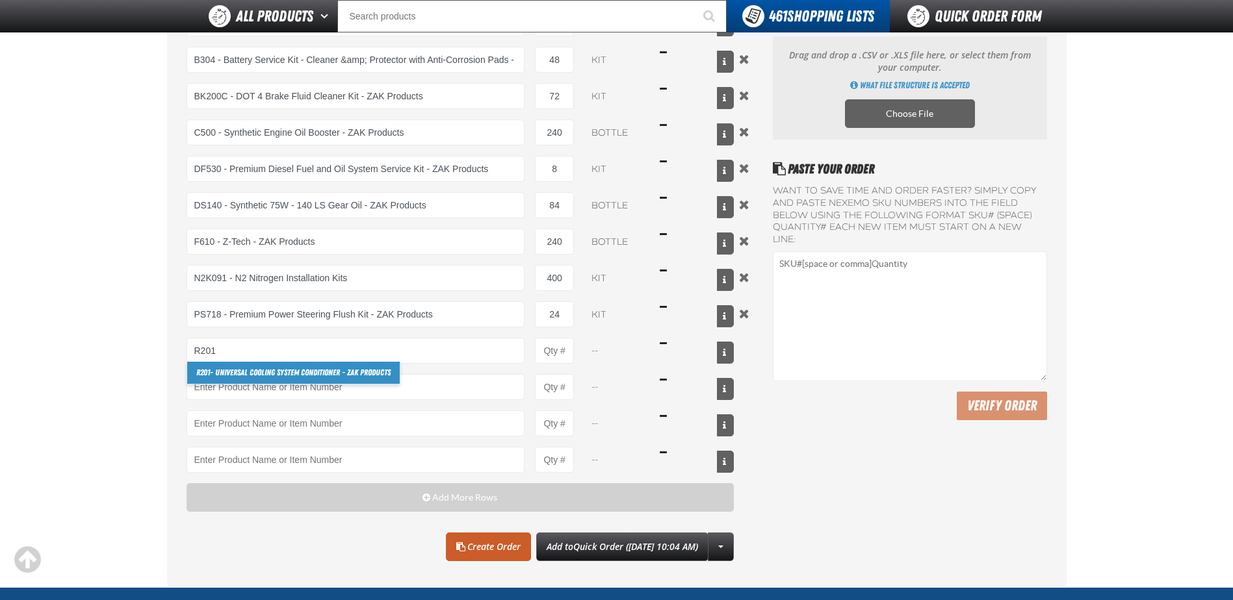
click at [295, 367] on link "R201 - Universal Cooling System Conditioner - ZAK Products" at bounding box center [293, 373] width 213 height 22
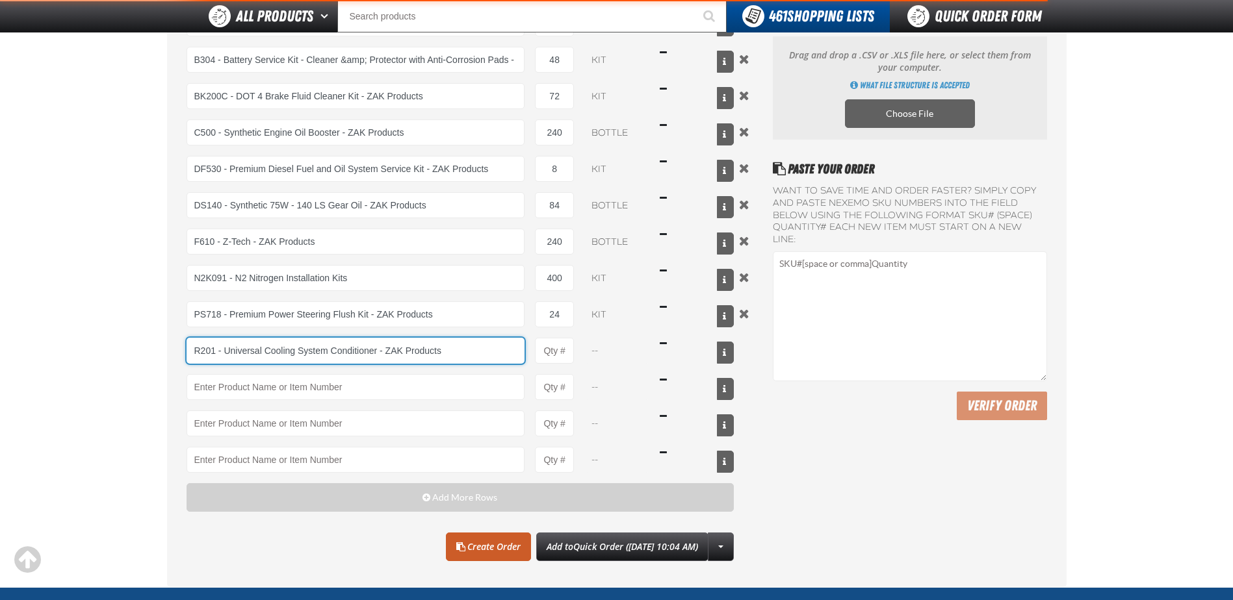
type input "R201 - Universal Cooling System Conditioner - ZAK Products"
type input "1"
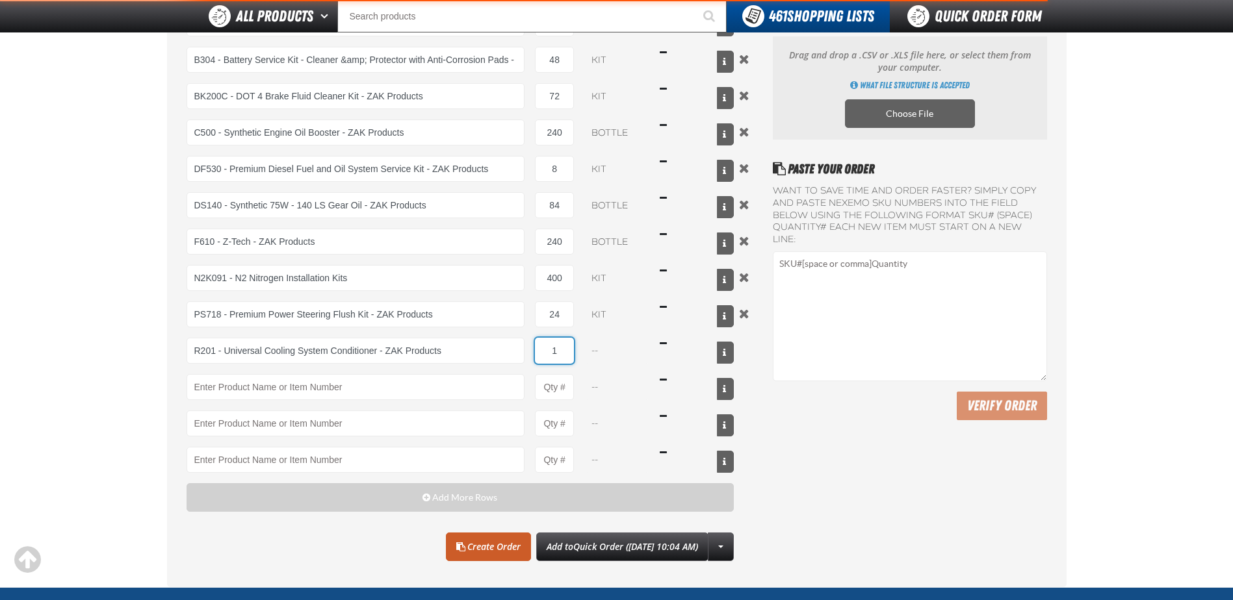
select select "bottle"
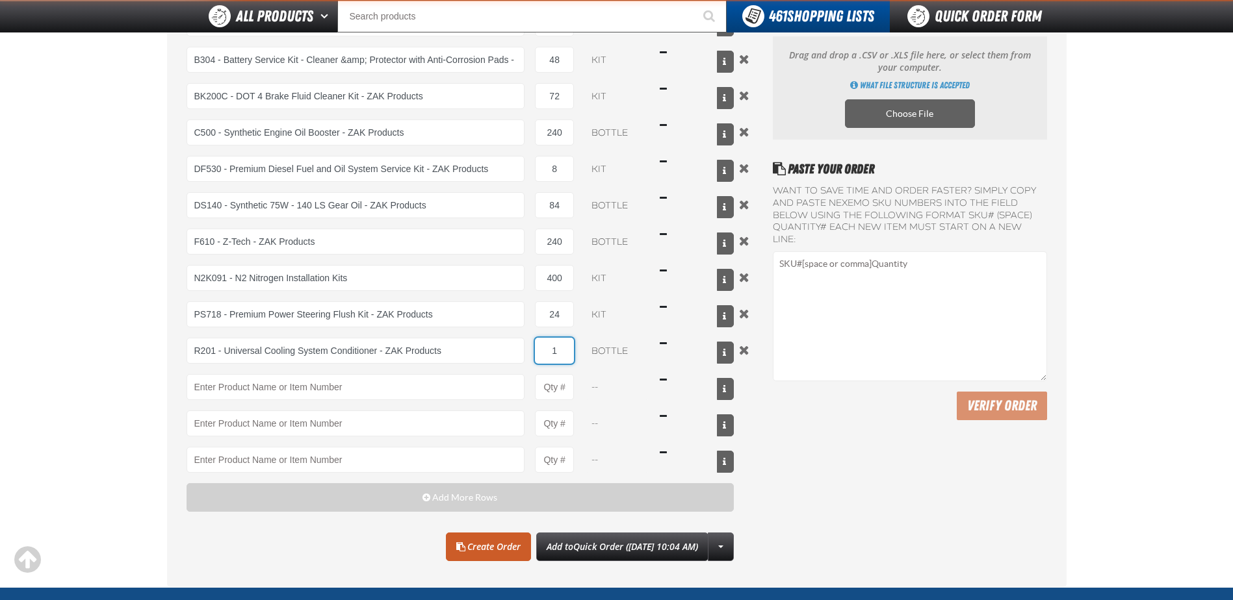
type input "2"
type input "R201 - Universal Cooling System Conditioner - ZAK Products"
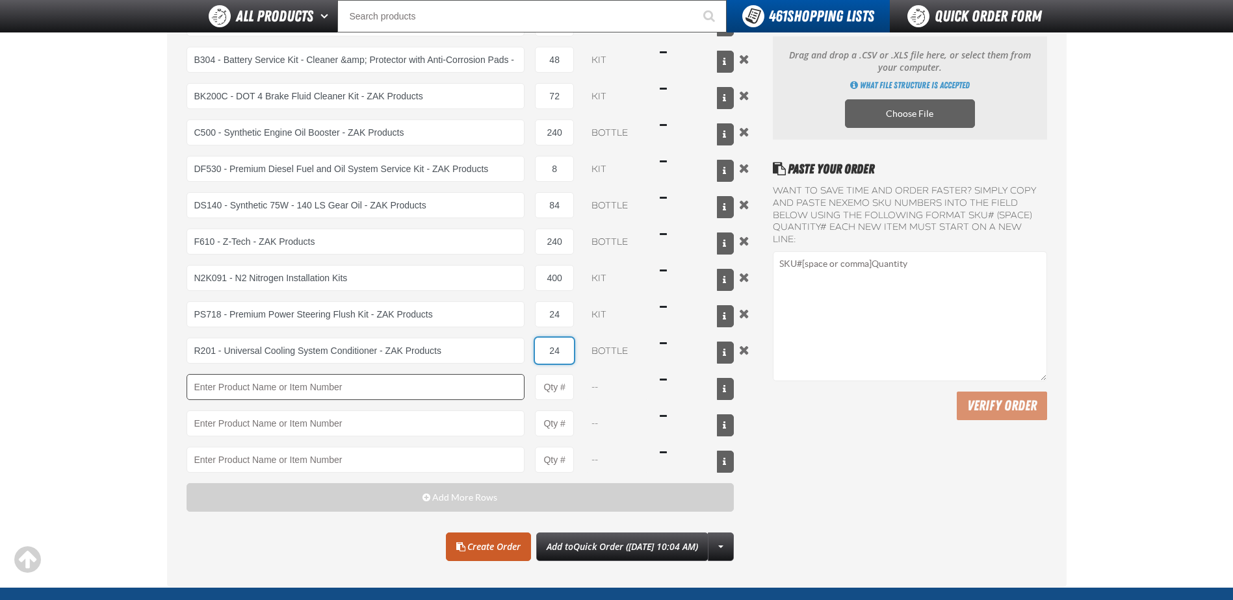
type input "24"
click at [295, 382] on input "Product" at bounding box center [356, 387] width 339 height 26
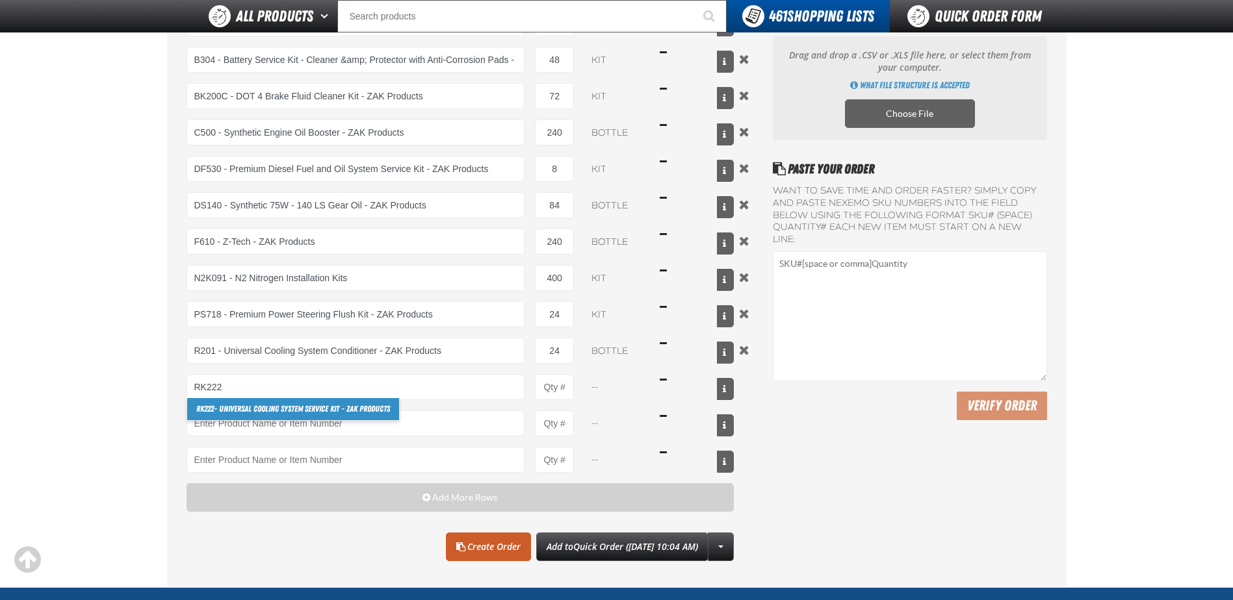
click at [297, 407] on link "RK222 - Universal Cooling System Service Kit - ZAK Products" at bounding box center [293, 409] width 212 height 22
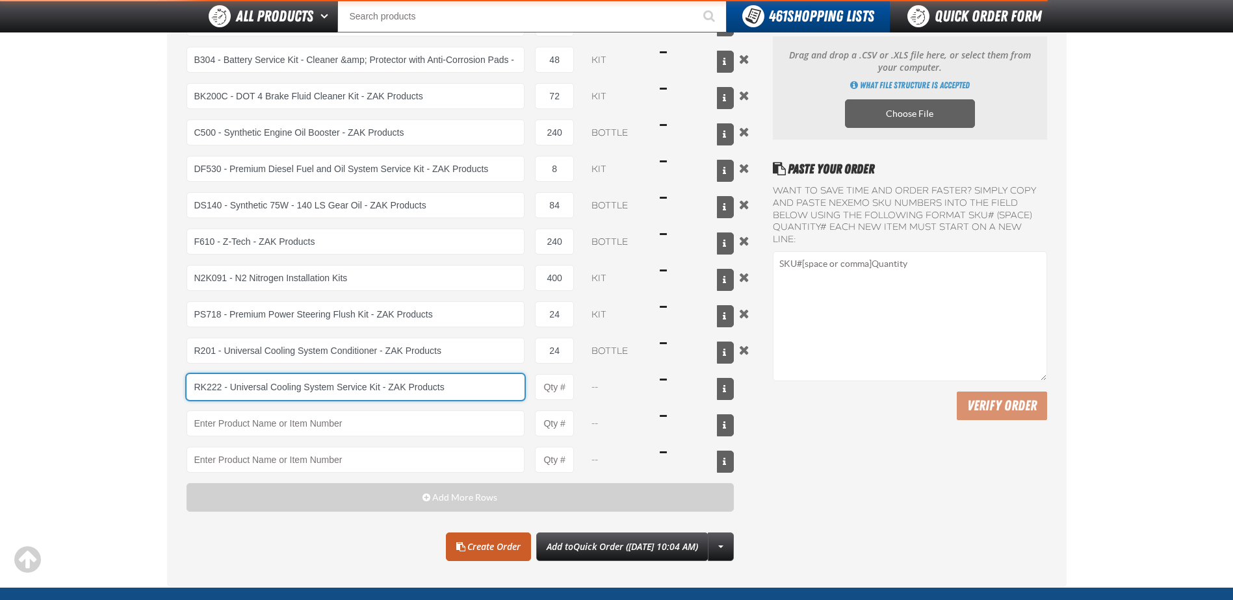
type input "RK222 - Universal Cooling System Service Kit - ZAK Products"
type input "1"
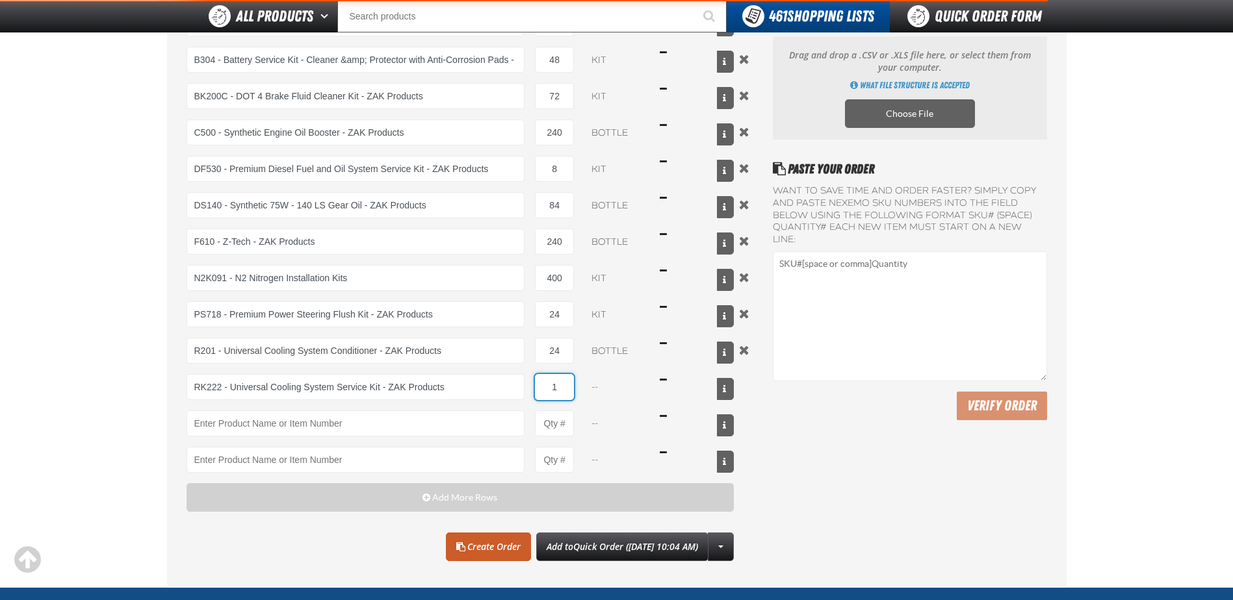
select select "kit"
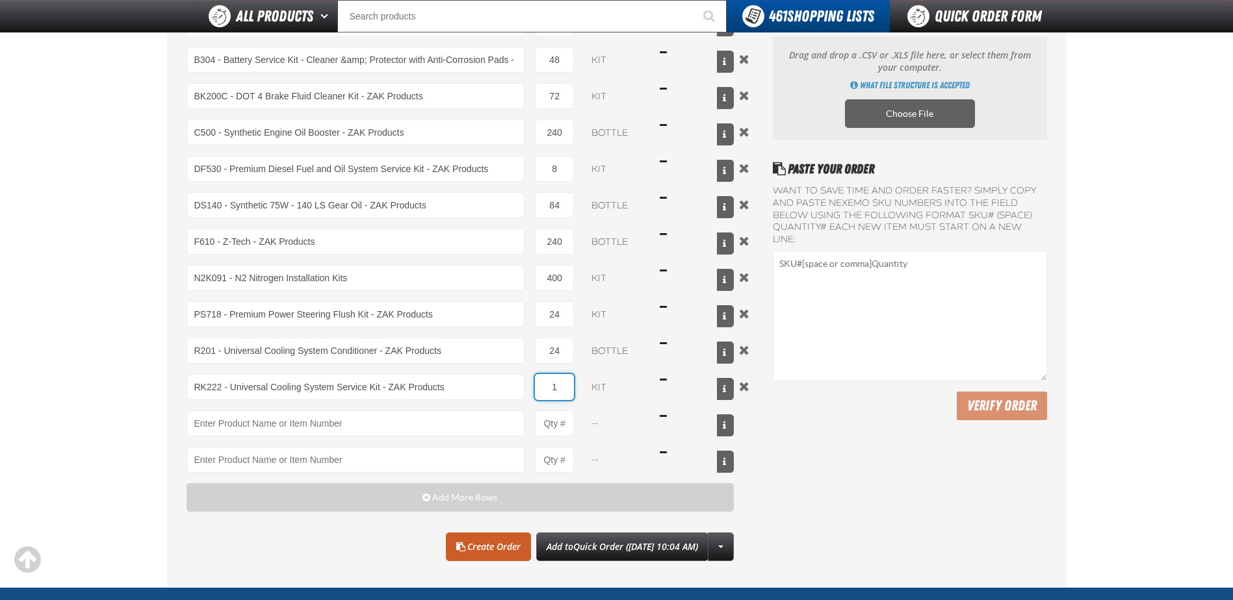
type input "RK222 - Universal Cooling System Service Kit - ZAK Products"
type input "36"
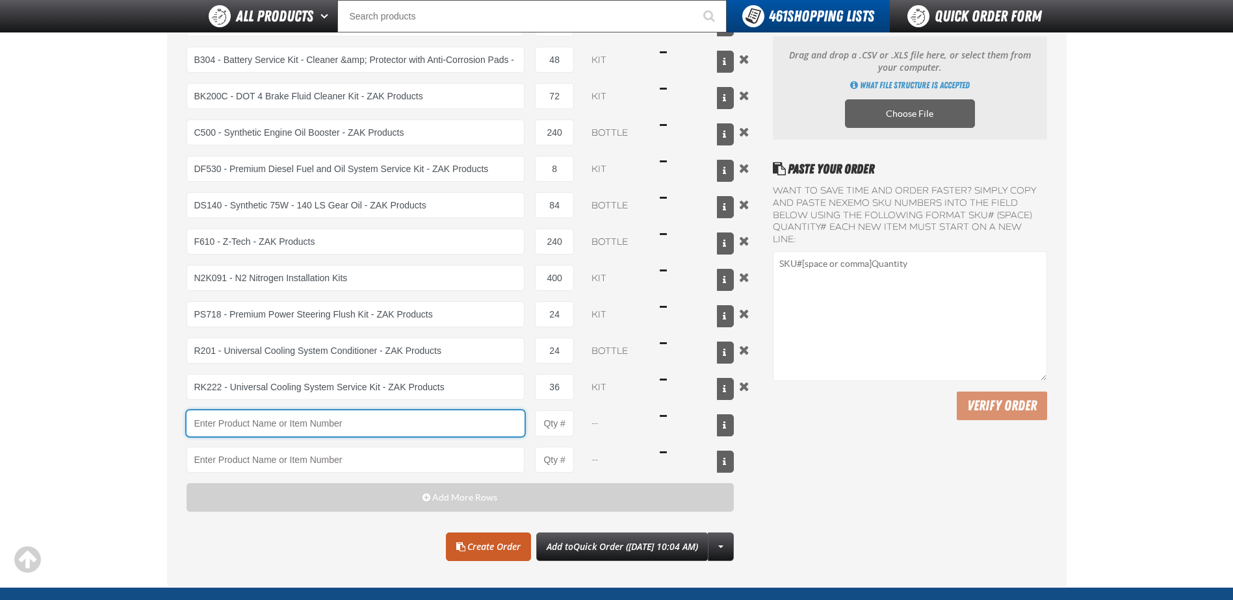
click at [335, 431] on input "Product" at bounding box center [356, 424] width 339 height 26
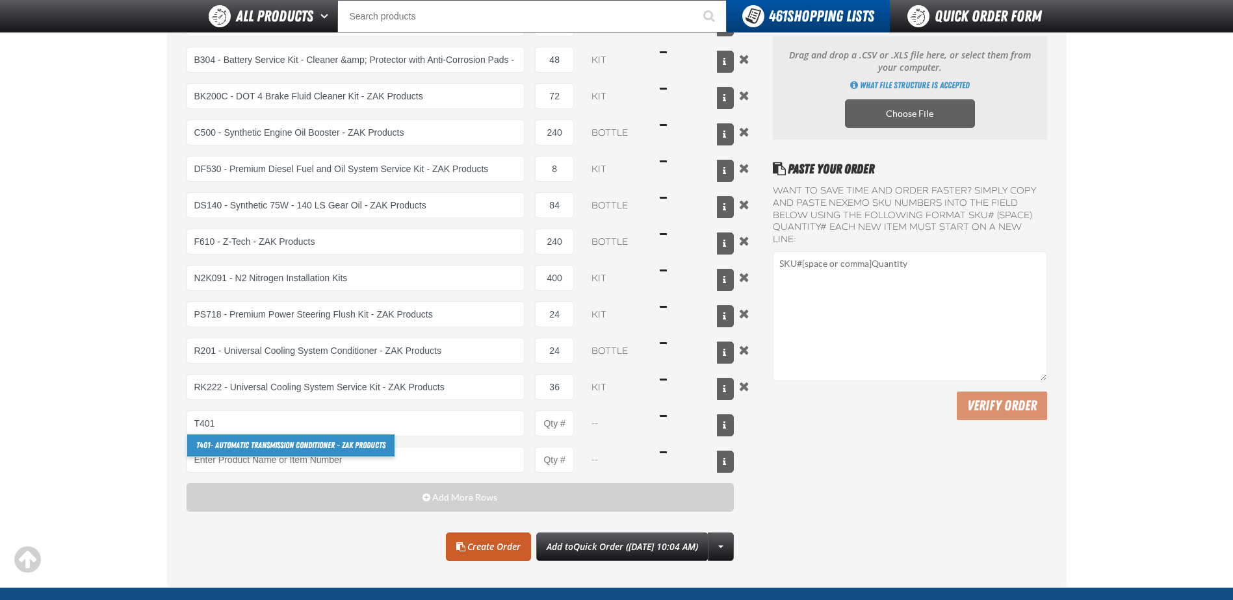
click at [330, 440] on link "T401 - Automatic Transmission Conditioner - ZAK Products" at bounding box center [290, 446] width 207 height 22
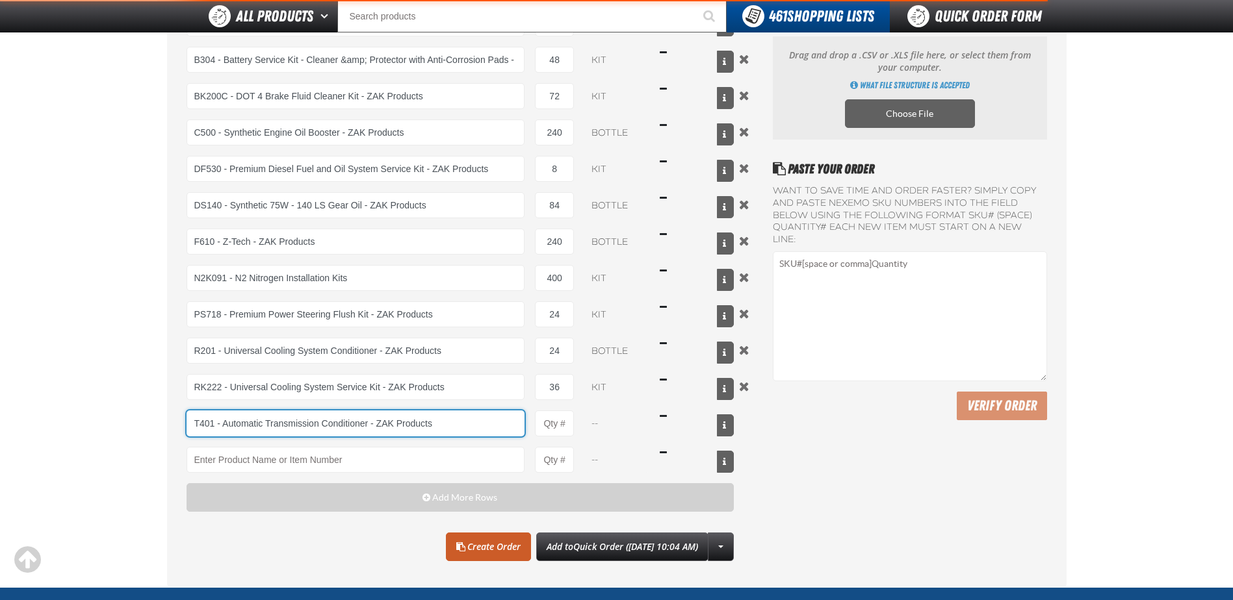
type input "T401 - Automatic Transmission Conditioner - ZAK Products"
type input "1"
select select "bottle"
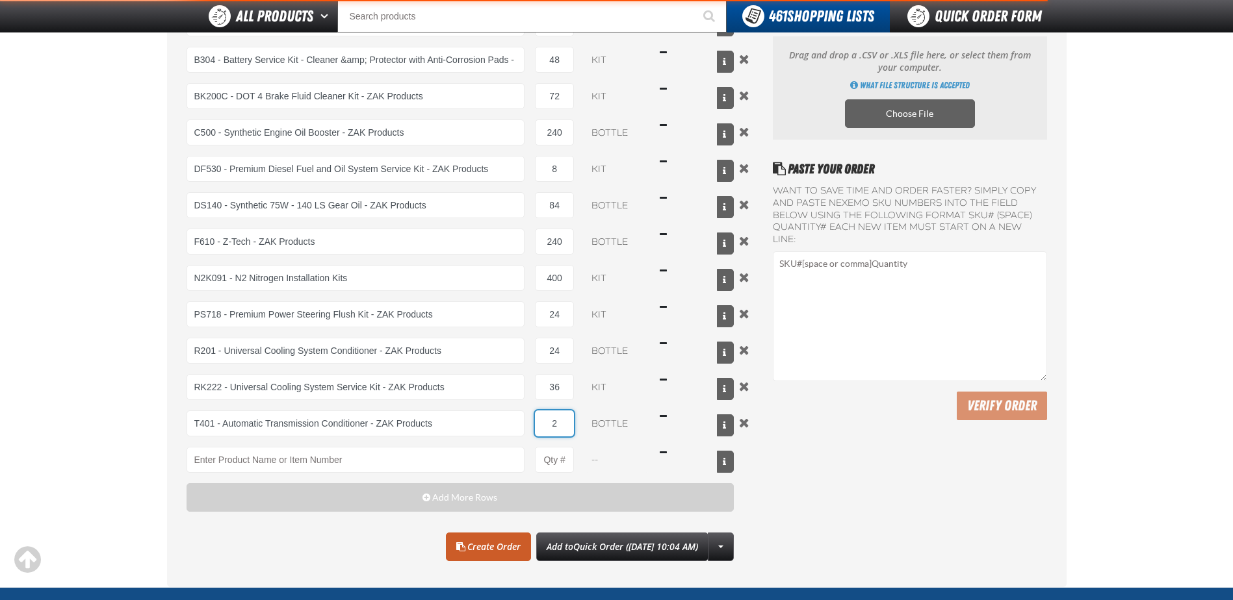
type input "24"
type input "T401 - Automatic Transmission Conditioner - ZAK Products"
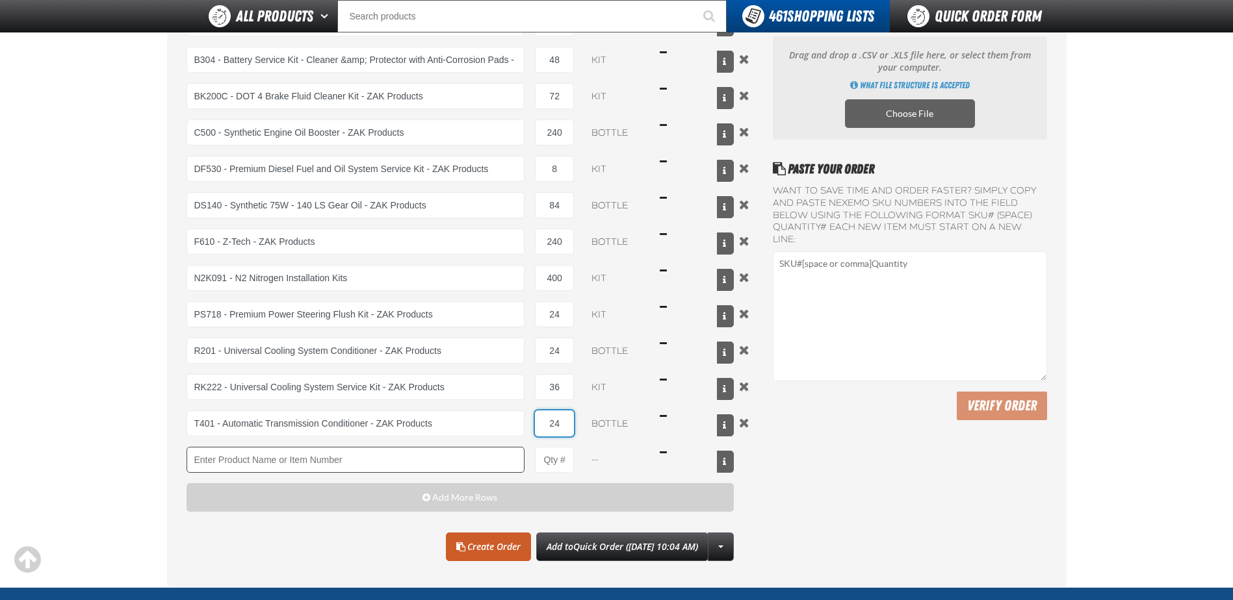
type input "24"
click at [326, 449] on input "Product" at bounding box center [356, 460] width 339 height 26
click at [290, 480] on link "TSF200 - 2-Step GDI Intake Cleaning Service" at bounding box center [264, 482] width 155 height 22
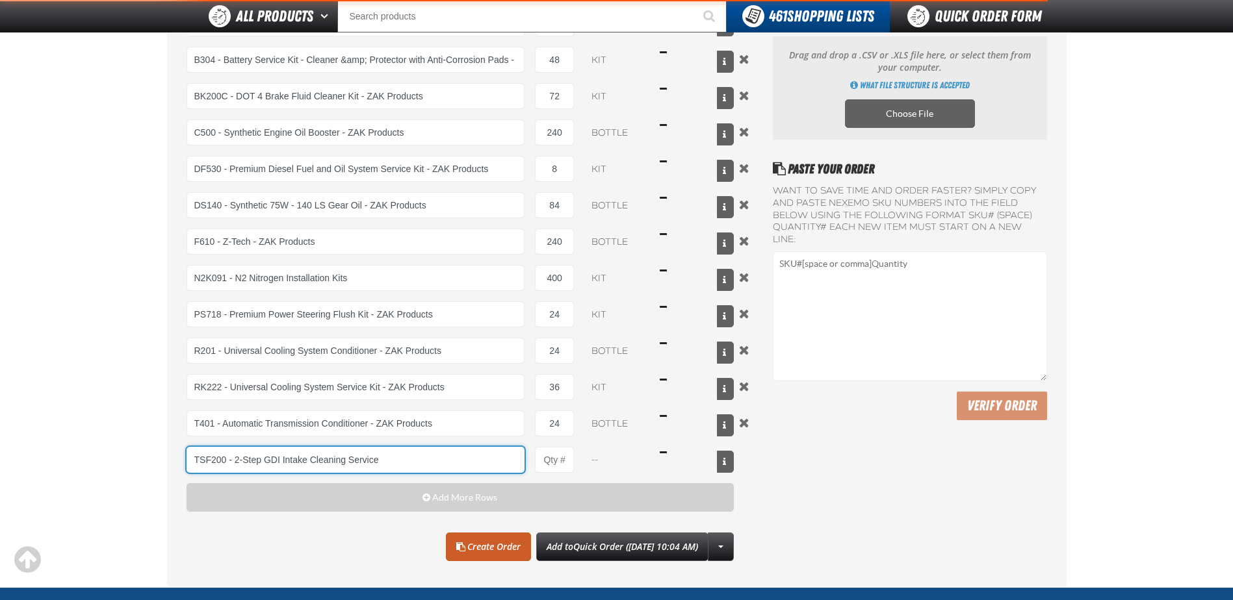
type input "TSF200 - 2-Step GDI Intake Cleaning Service"
type input "1"
select select "kit"
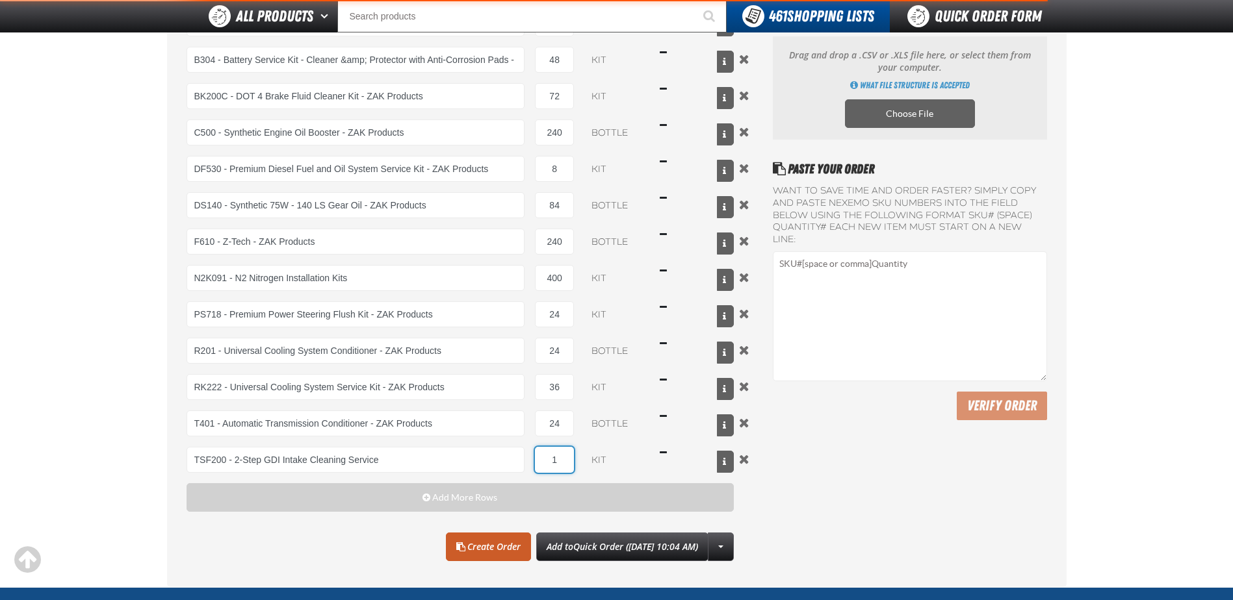
type input "12"
type input "TSF200 - 2-Step GDI Intake Cleaning Service"
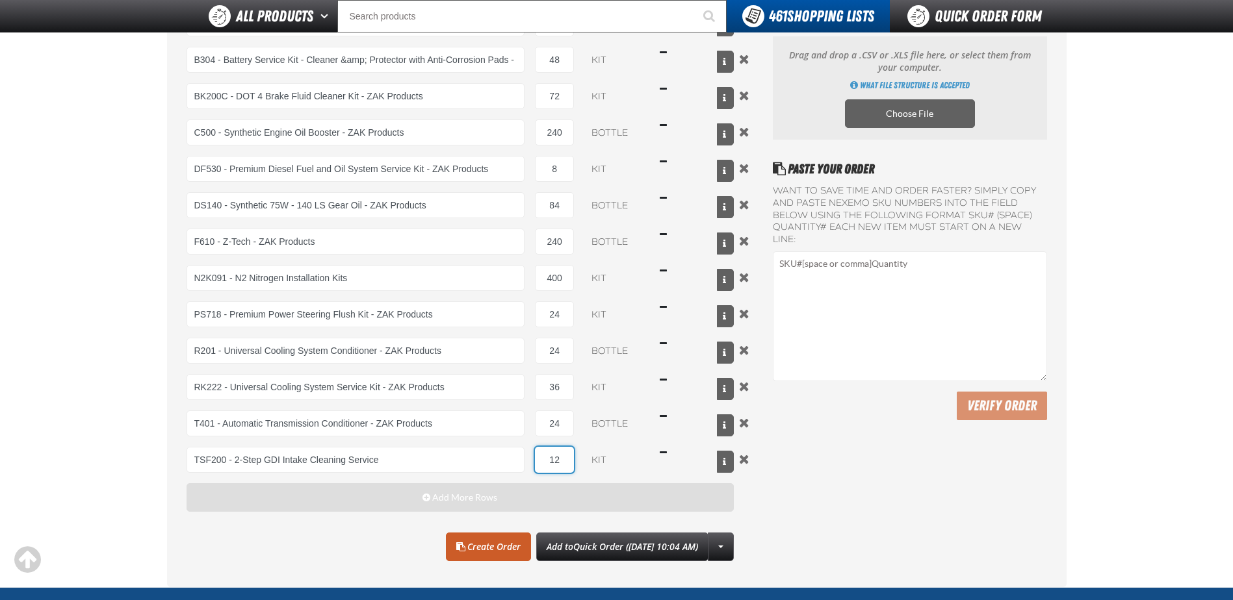
type input "12"
click at [300, 497] on button "Add More Rows" at bounding box center [461, 497] width 548 height 29
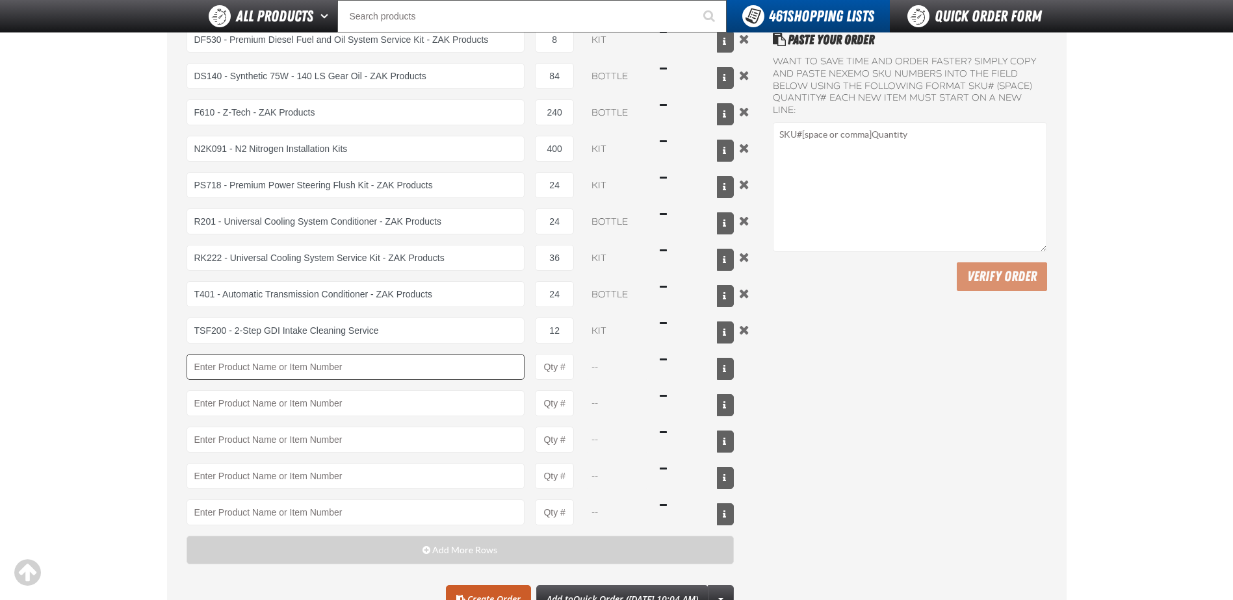
scroll to position [260, 0]
click at [242, 354] on input "Product" at bounding box center [356, 367] width 339 height 26
click at [260, 388] on link "UC500 - Performance Used Car Kit - ZAK Products" at bounding box center [276, 389] width 179 height 22
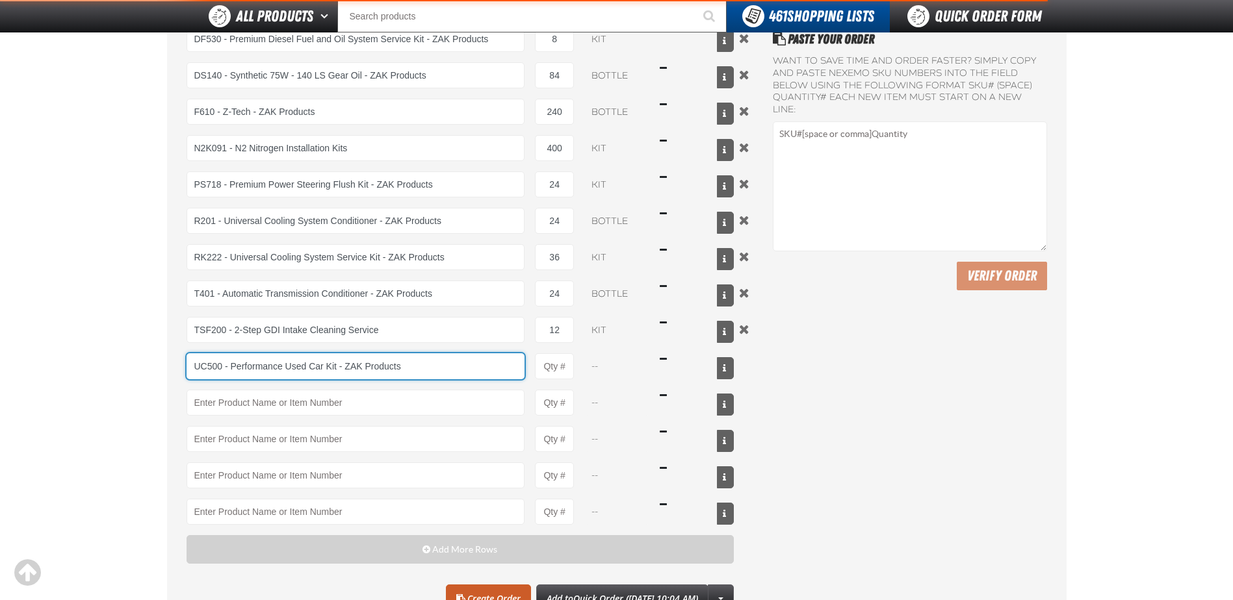
type input "UC500 - Performance Used Car Kit - ZAK Products"
type input "1"
select select "kit"
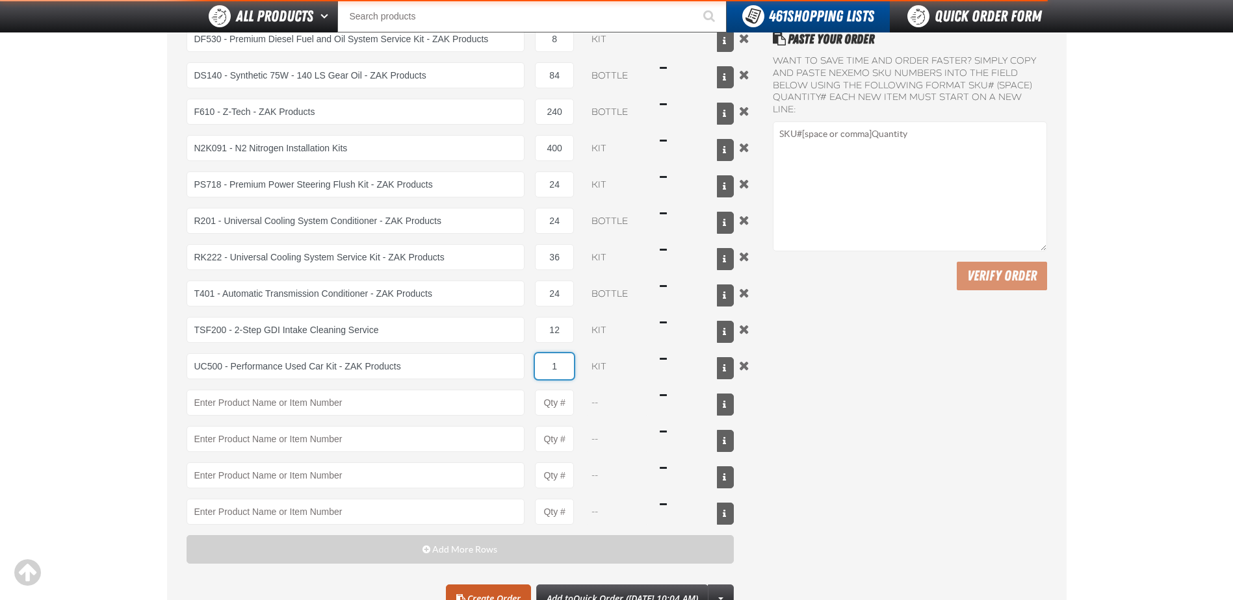
type input "UC500 - Performance Used Car Kit - ZAK Products"
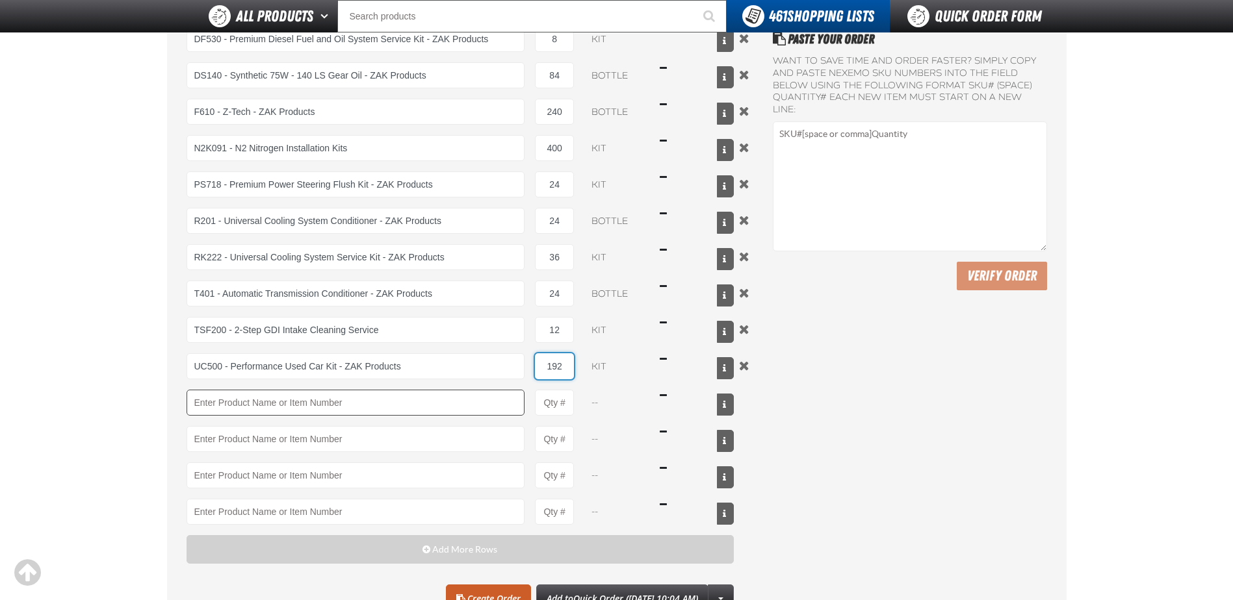
type input "192"
click at [268, 405] on input "Product" at bounding box center [356, 403] width 339 height 26
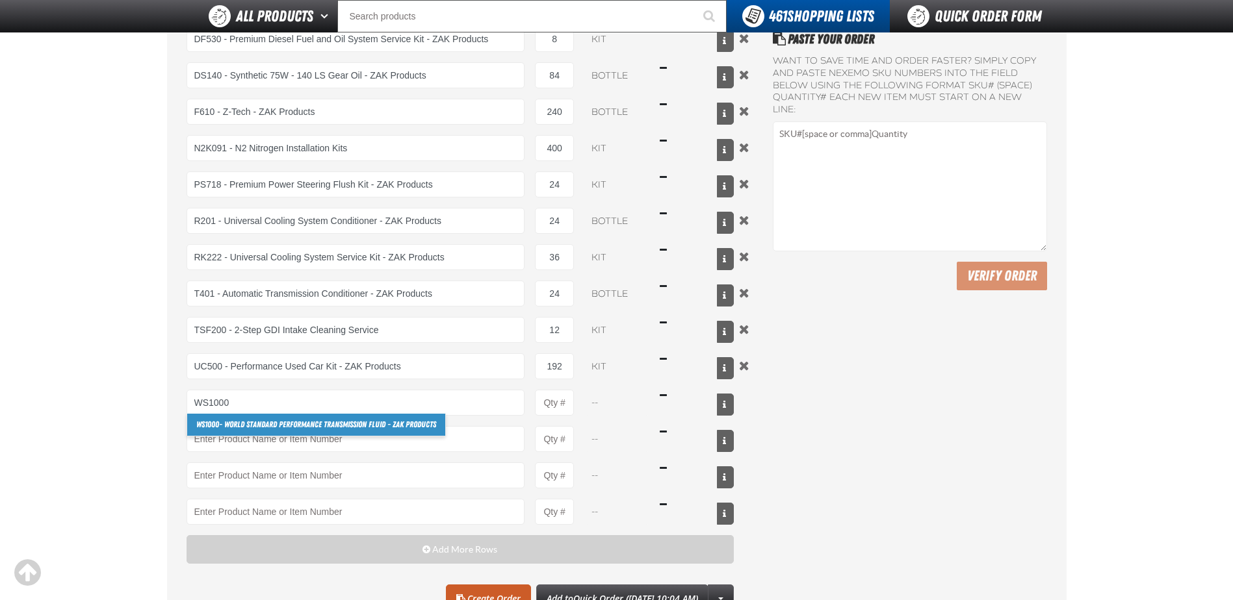
click at [305, 429] on link "WS1000 - World Standard Performance Transmission Fluid - ZAK Products" at bounding box center [316, 425] width 258 height 22
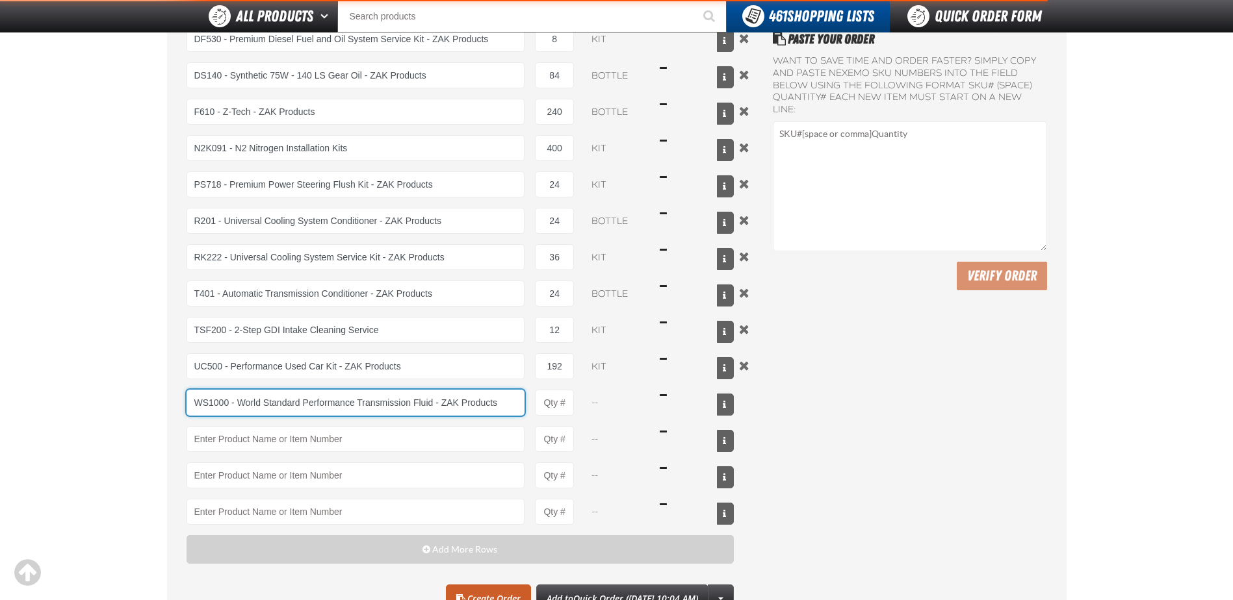
type input "WS1000 - World Standard Performance Transmission Fluid - ZAK Products"
type input "1"
select select "bottle"
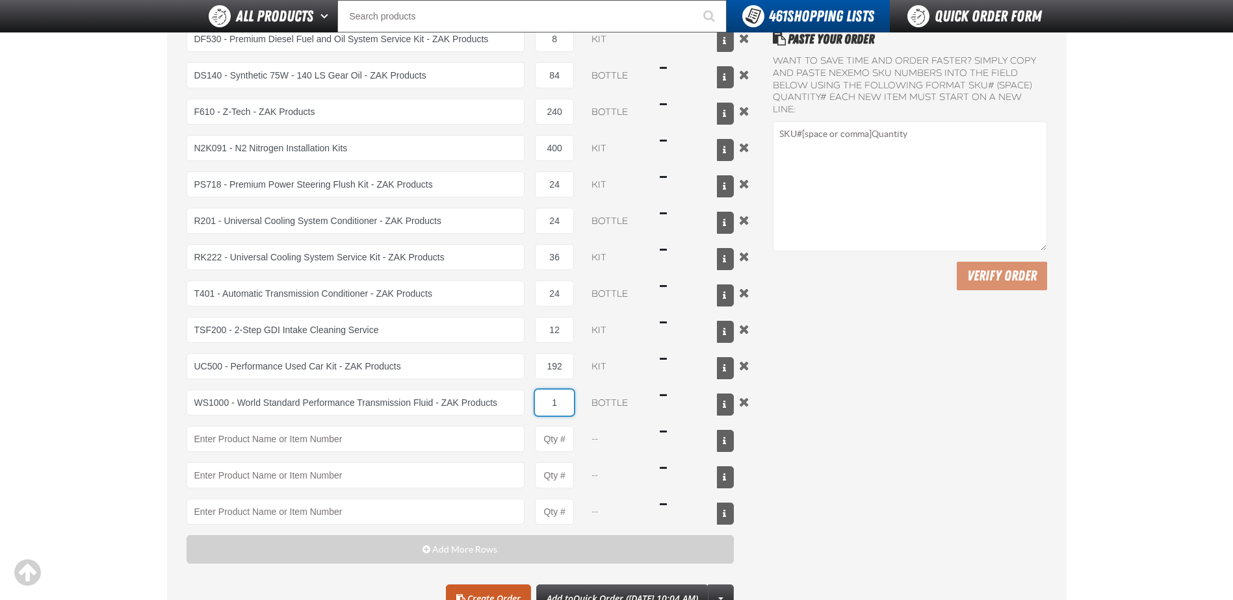
type input "WS1000 - World Standard Performance Transmission Fluid - ZAK Products"
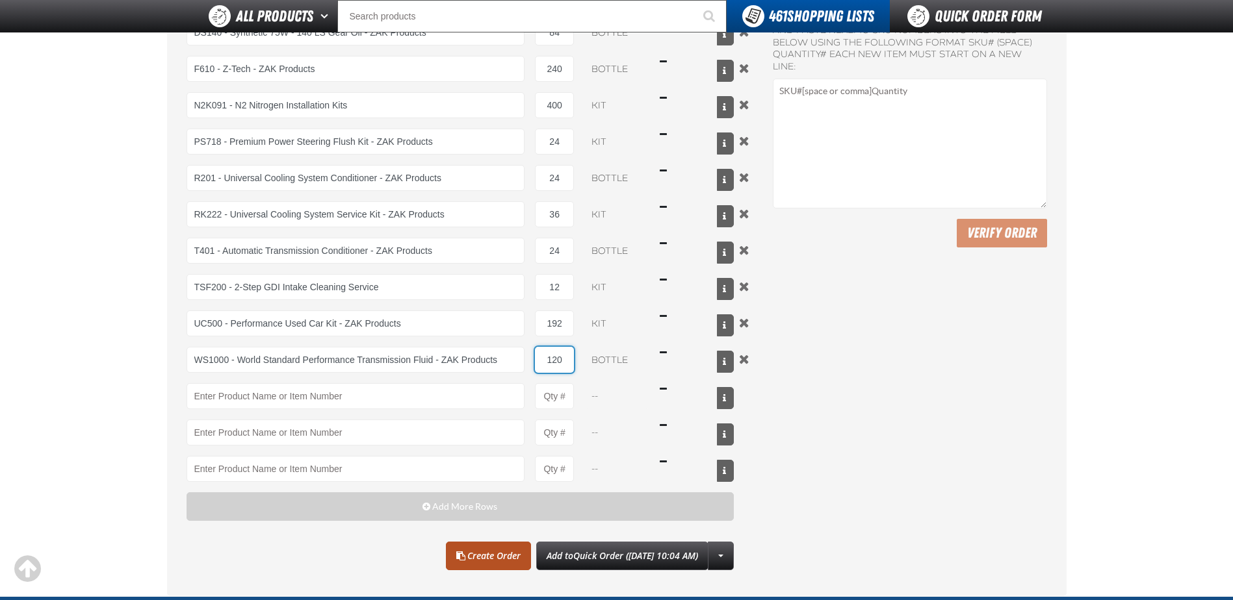
scroll to position [325, 0]
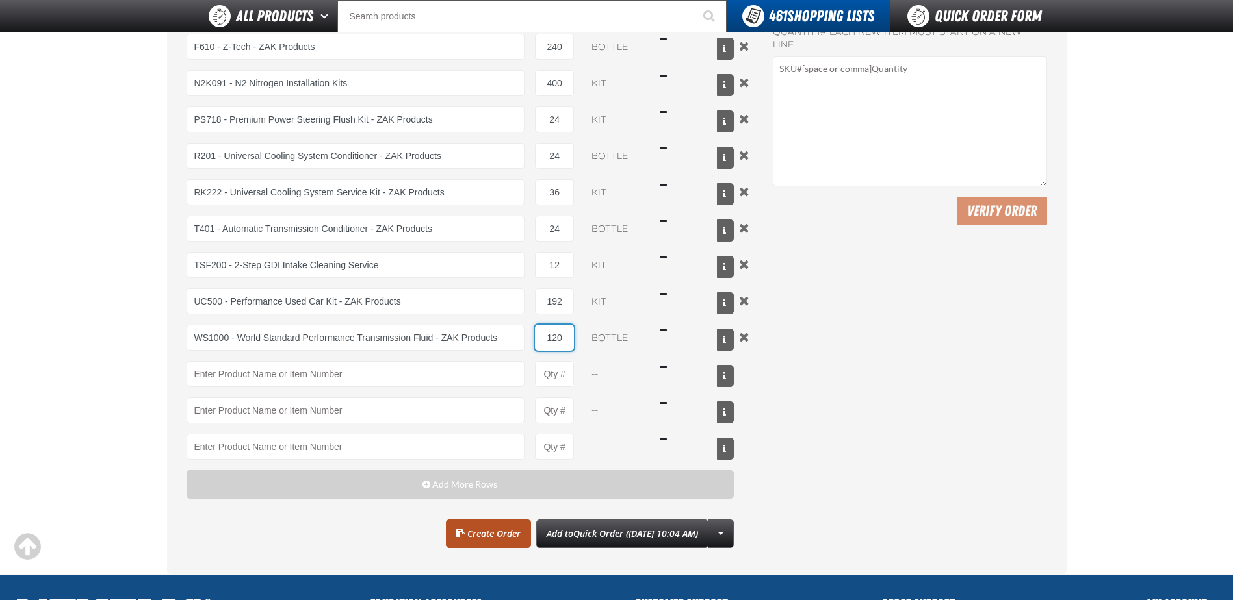
type input "120"
click at [458, 526] on link "Create Order" at bounding box center [488, 534] width 85 height 29
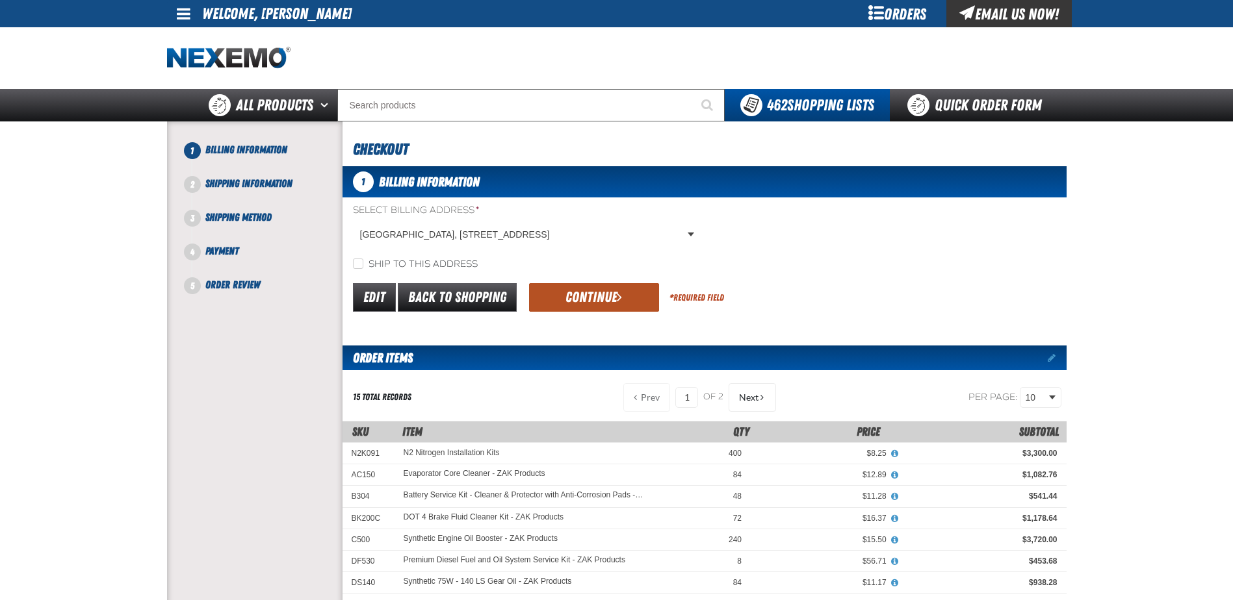
click at [555, 294] on button "Continue" at bounding box center [594, 297] width 130 height 29
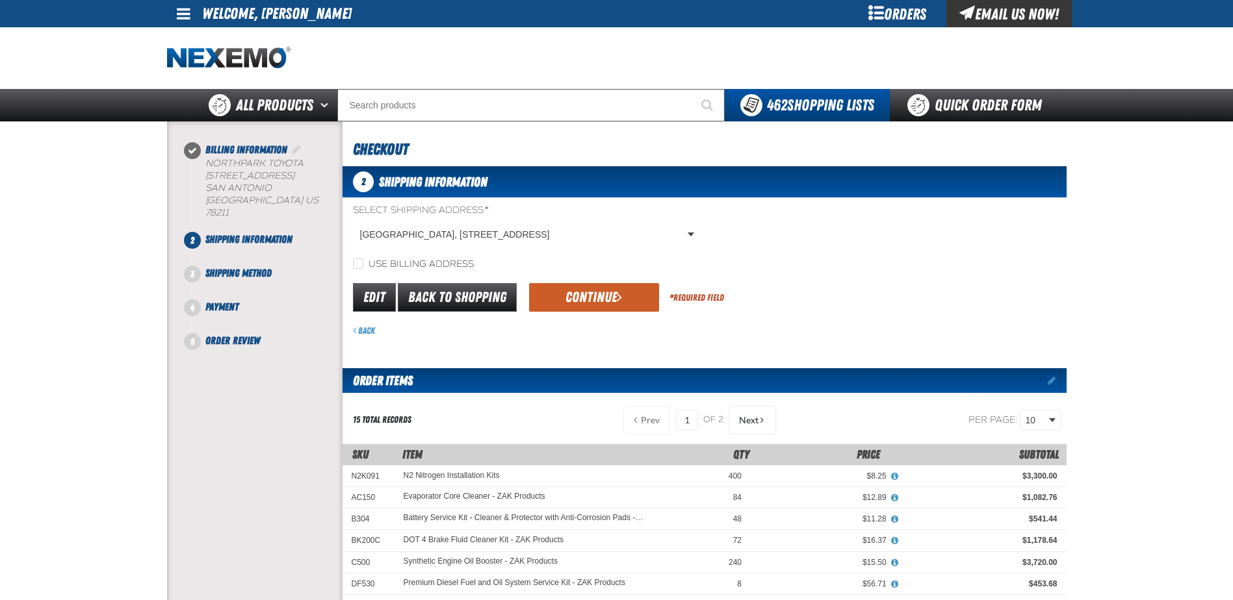
click at [555, 294] on button "Continue" at bounding box center [594, 297] width 130 height 29
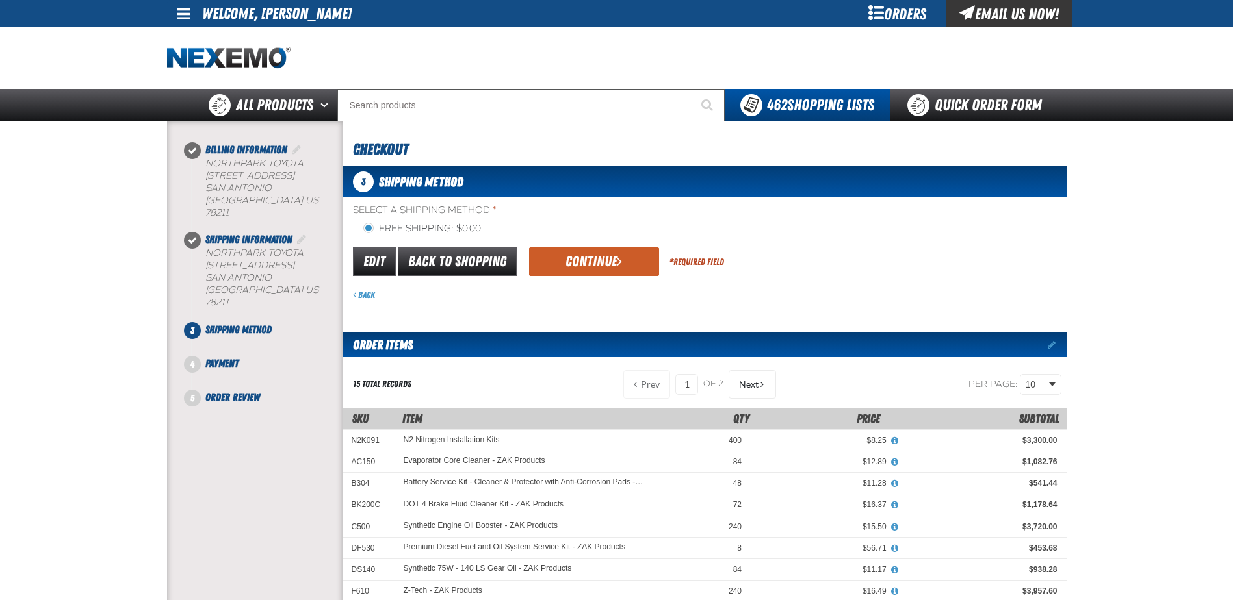
click at [576, 263] on button "Continue" at bounding box center [594, 262] width 130 height 29
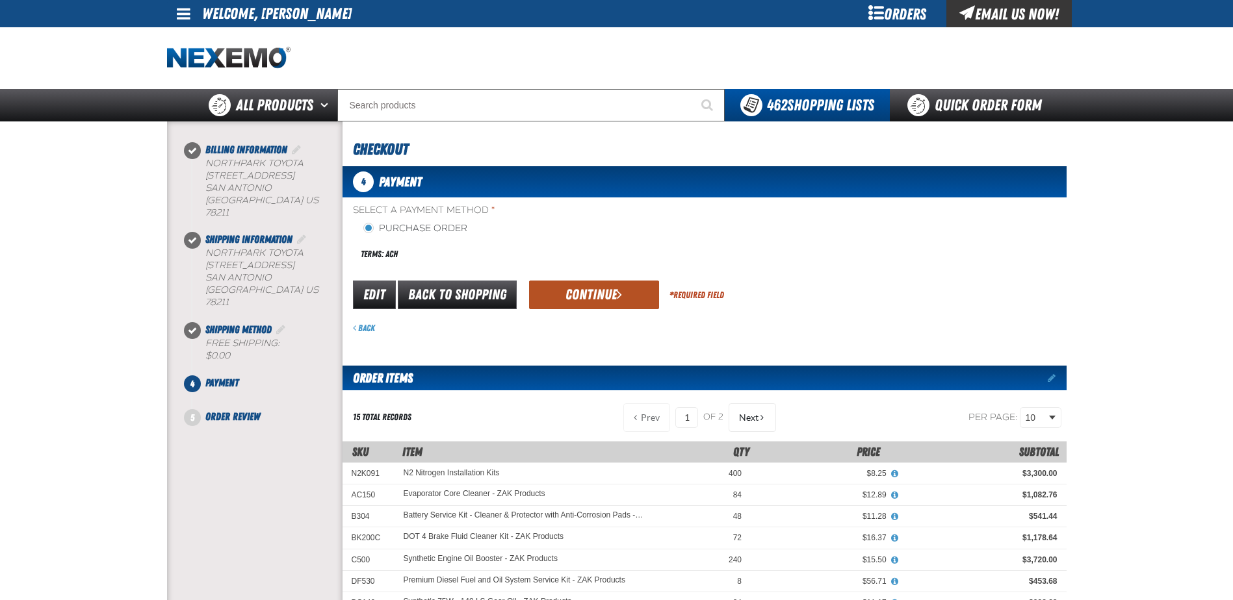
click at [581, 291] on button "Continue" at bounding box center [594, 295] width 130 height 29
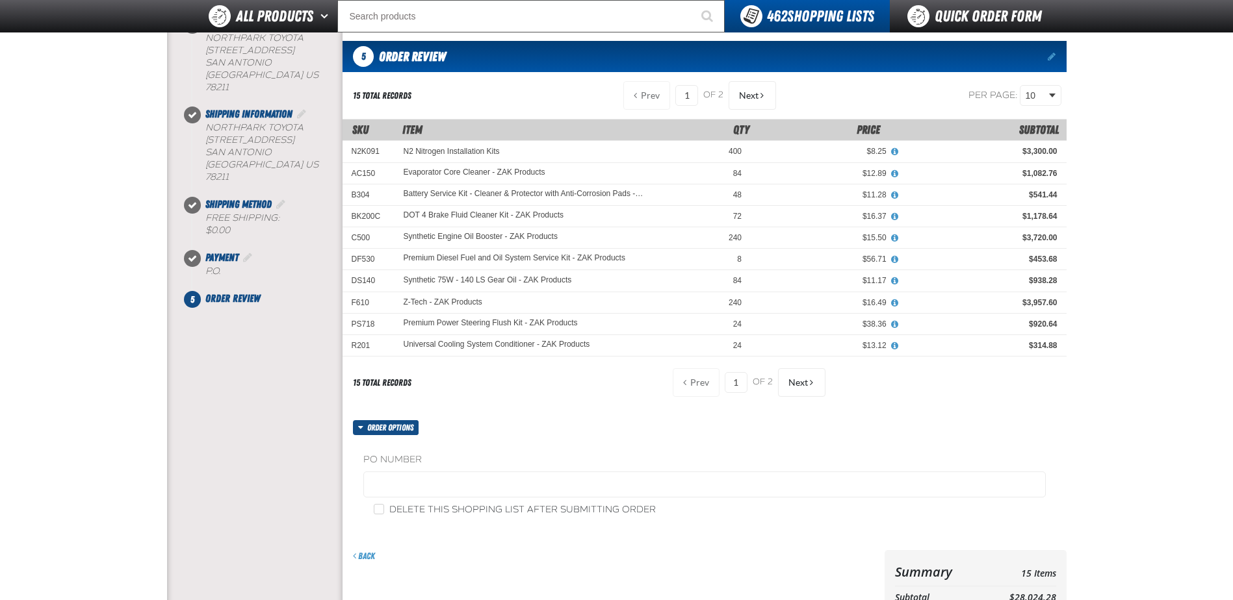
scroll to position [195, 0]
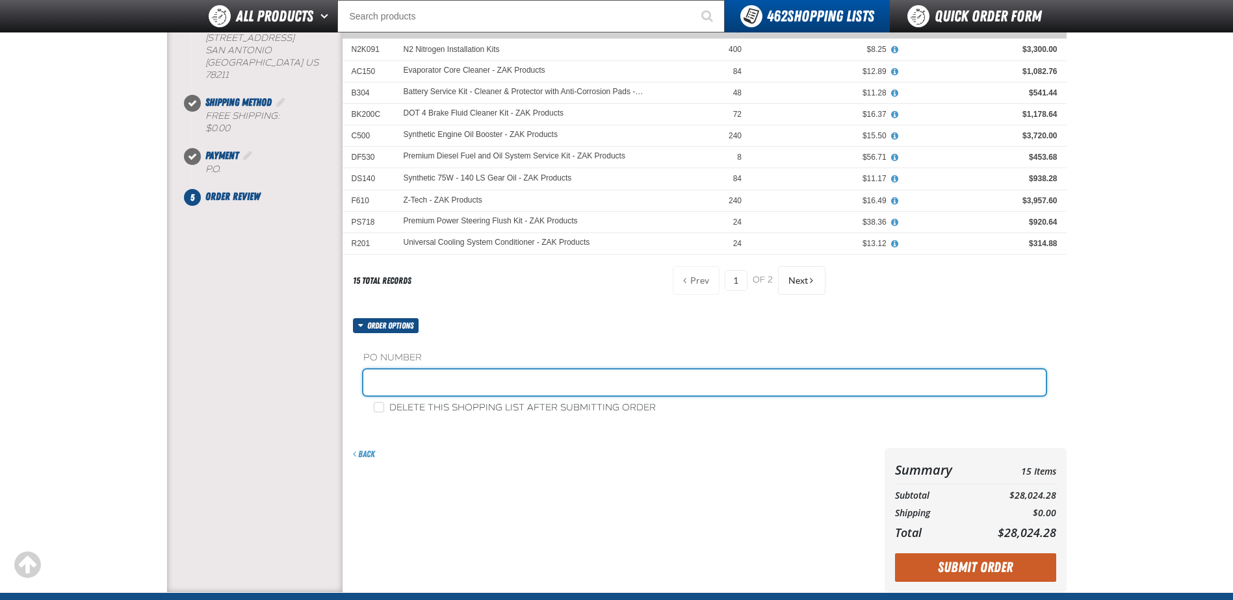
click at [472, 372] on input "text" at bounding box center [704, 383] width 682 height 26
type input "Z090825"
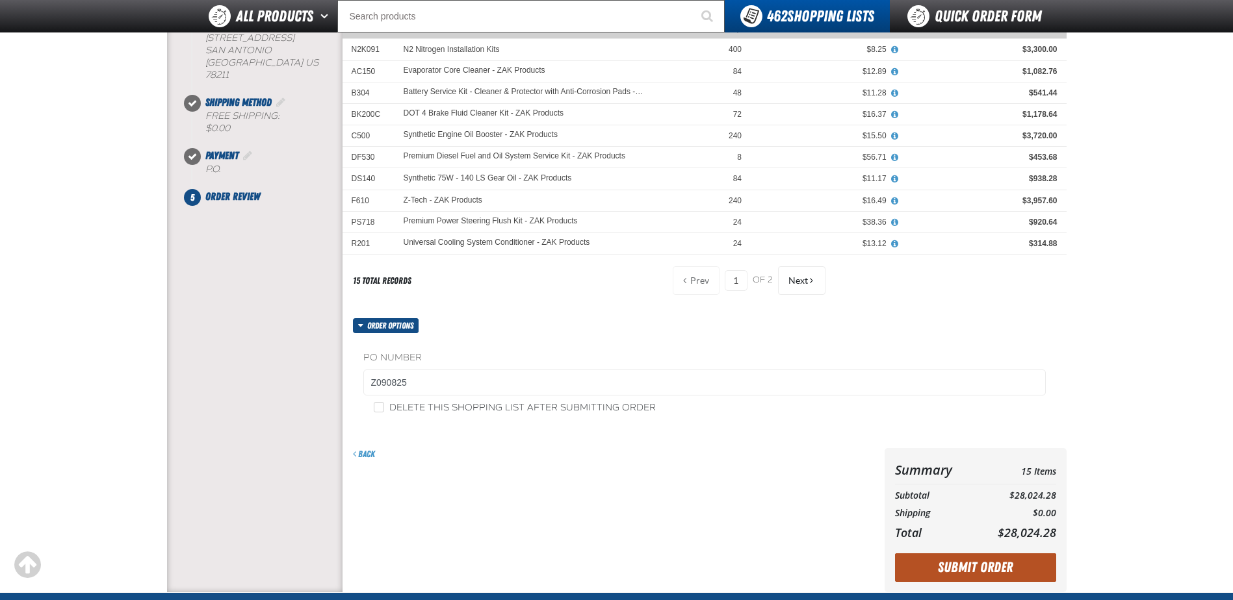
click at [989, 565] on button "Submit Order" at bounding box center [975, 568] width 161 height 29
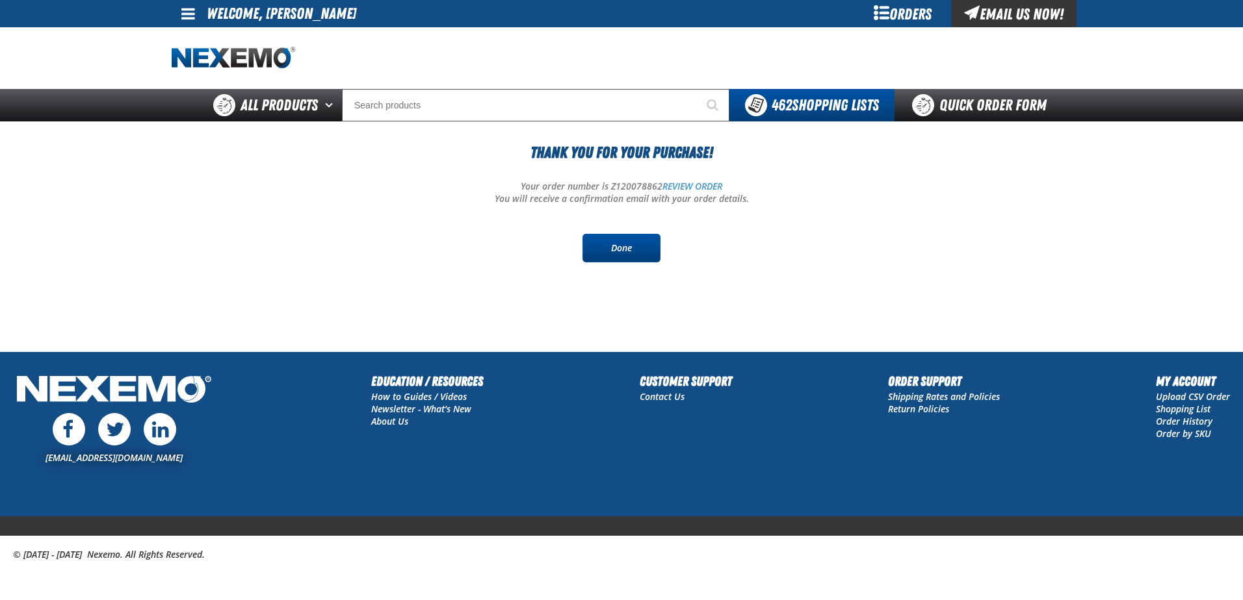
click at [619, 255] on link "Done" at bounding box center [621, 248] width 78 height 29
